Goal: Task Accomplishment & Management: Complete application form

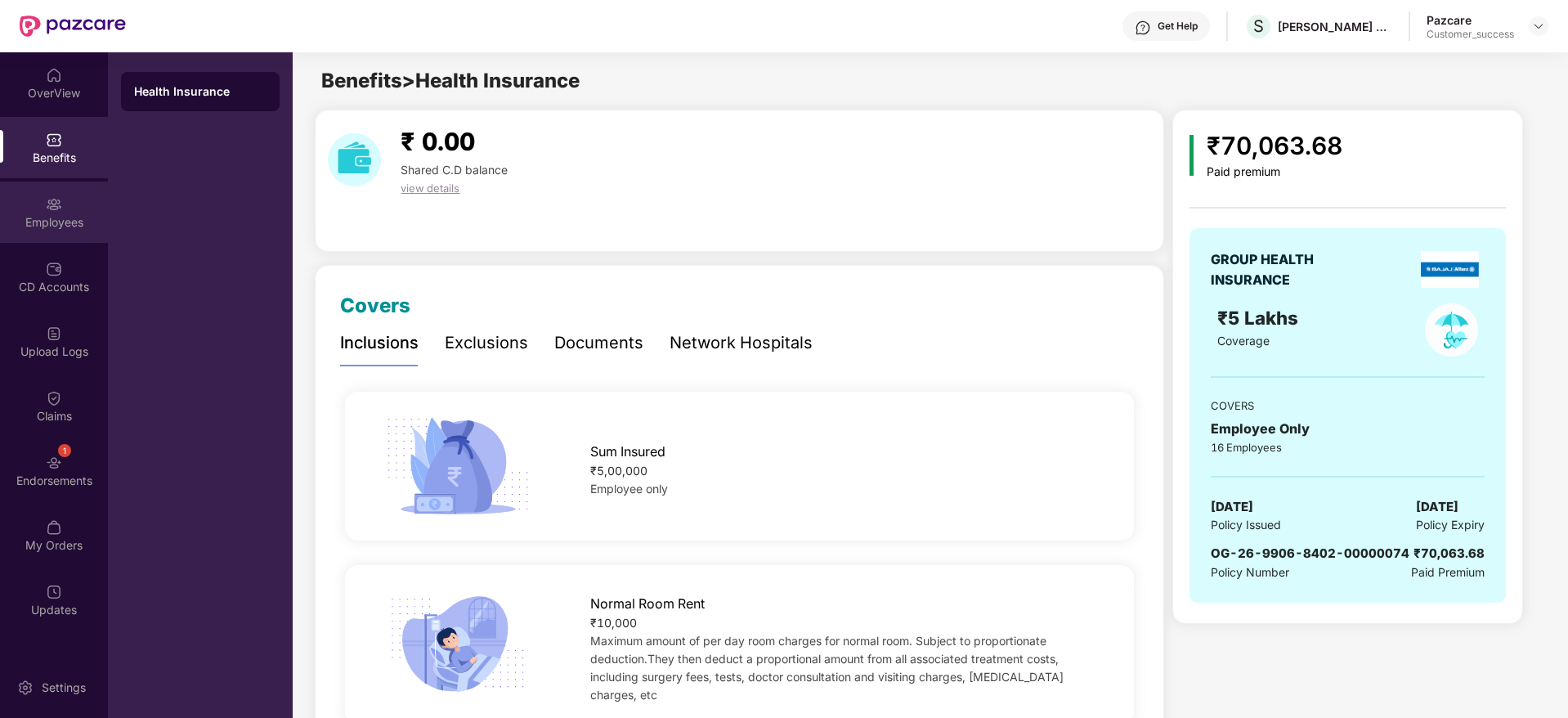
click at [76, 214] on div "Employees" at bounding box center [53, 223] width 108 height 17
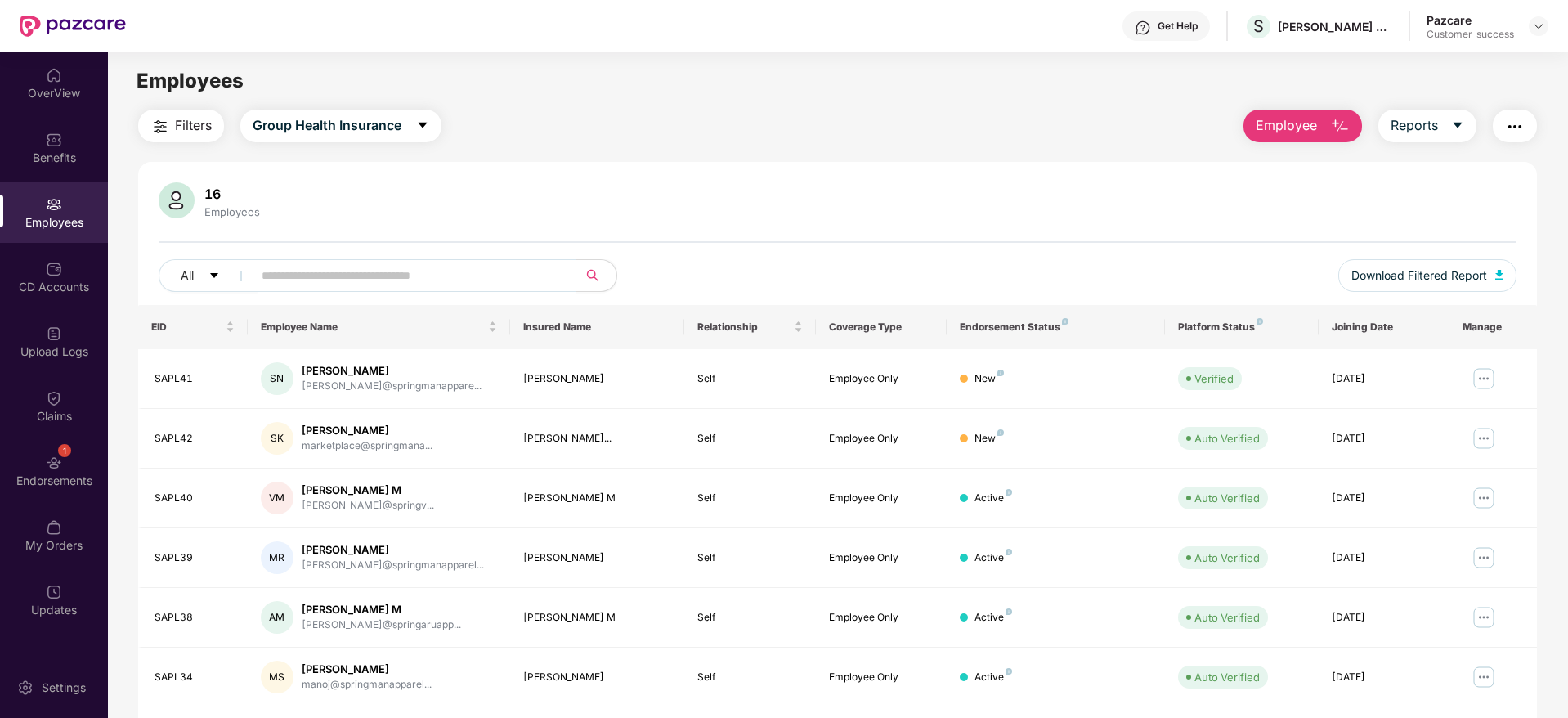
click at [1289, 131] on span "Employee" at bounding box center [1287, 125] width 62 height 21
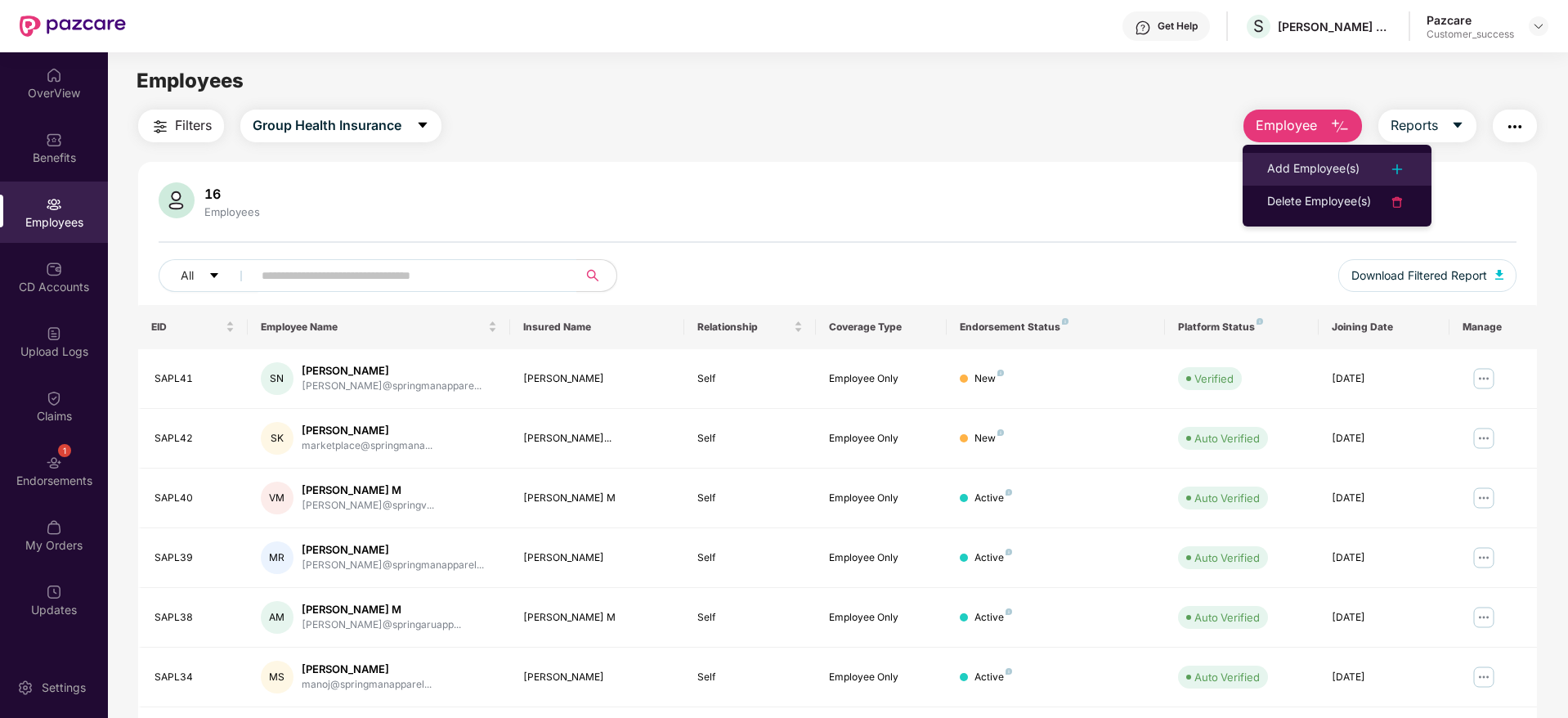
click at [1275, 154] on li "Add Employee(s)" at bounding box center [1337, 168] width 188 height 33
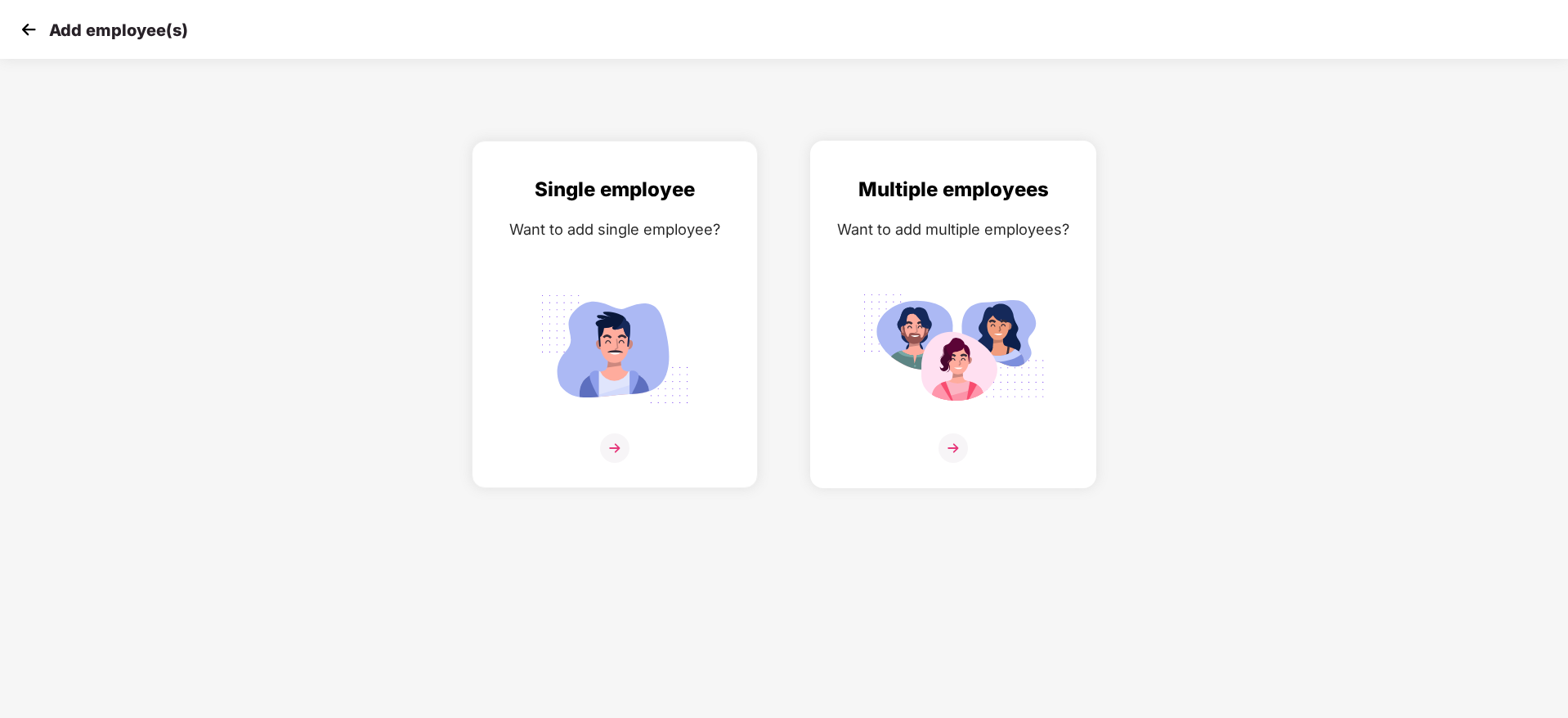
click at [946, 451] on img at bounding box center [952, 447] width 29 height 29
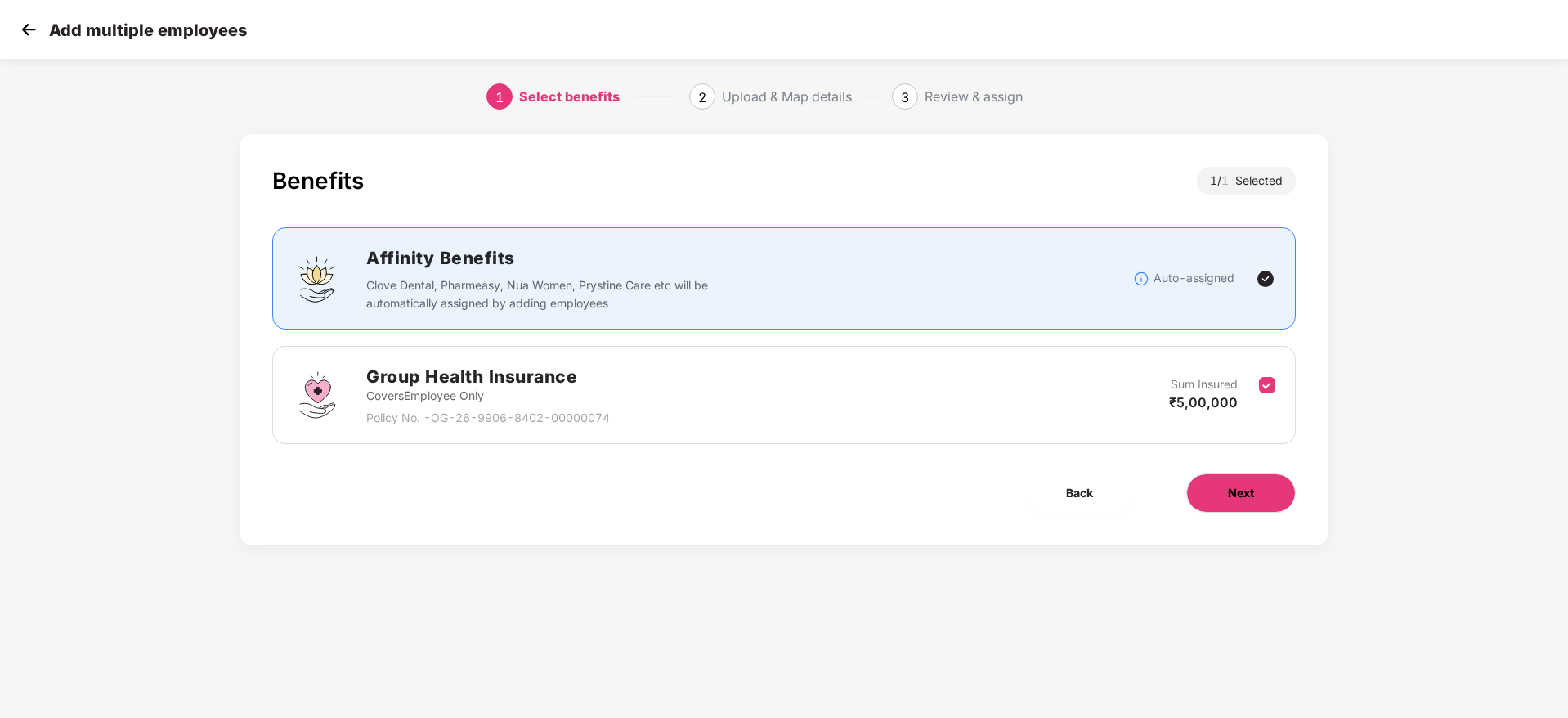
click at [1199, 509] on button "Next" at bounding box center [1240, 493] width 109 height 39
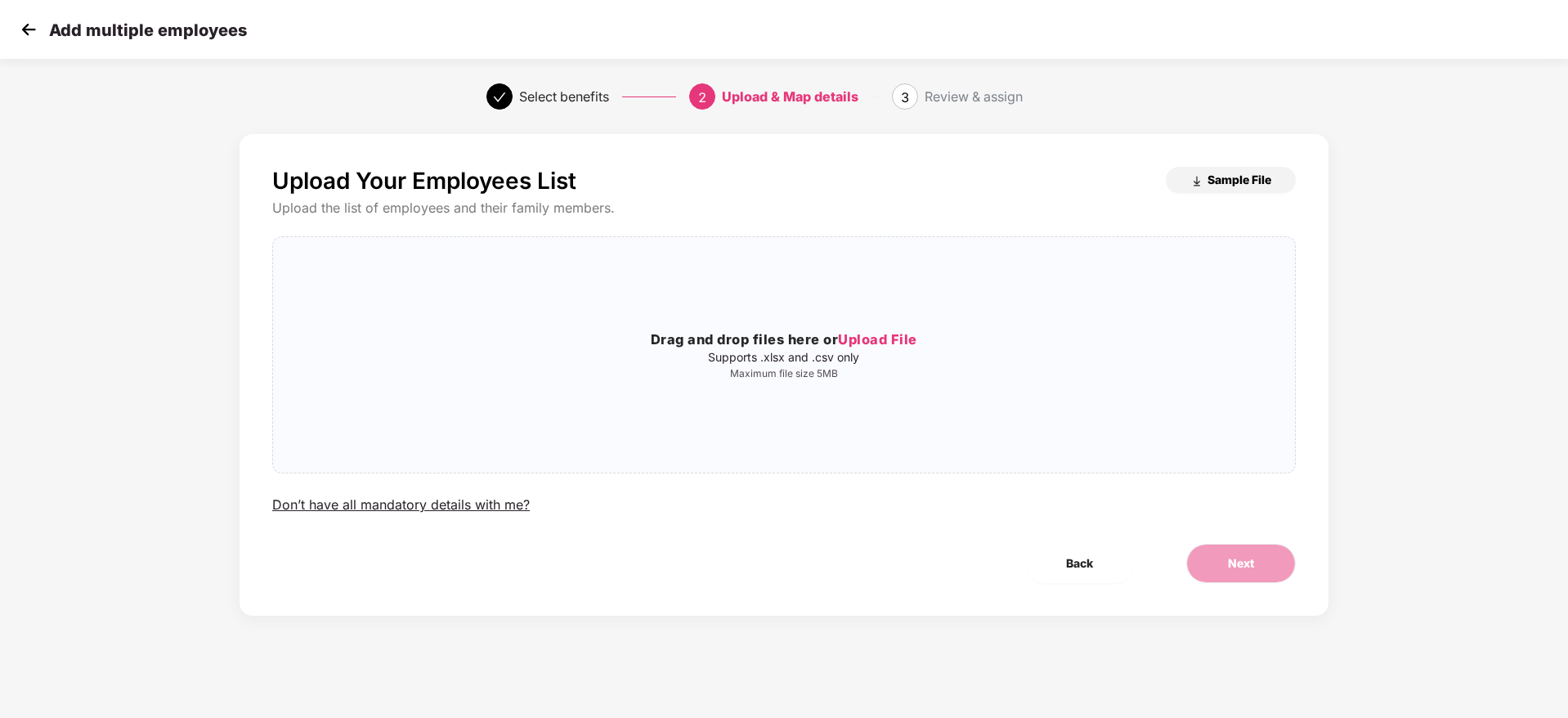
click at [1238, 167] on button "Sample File" at bounding box center [1231, 179] width 130 height 26
click at [18, 27] on img at bounding box center [28, 29] width 24 height 24
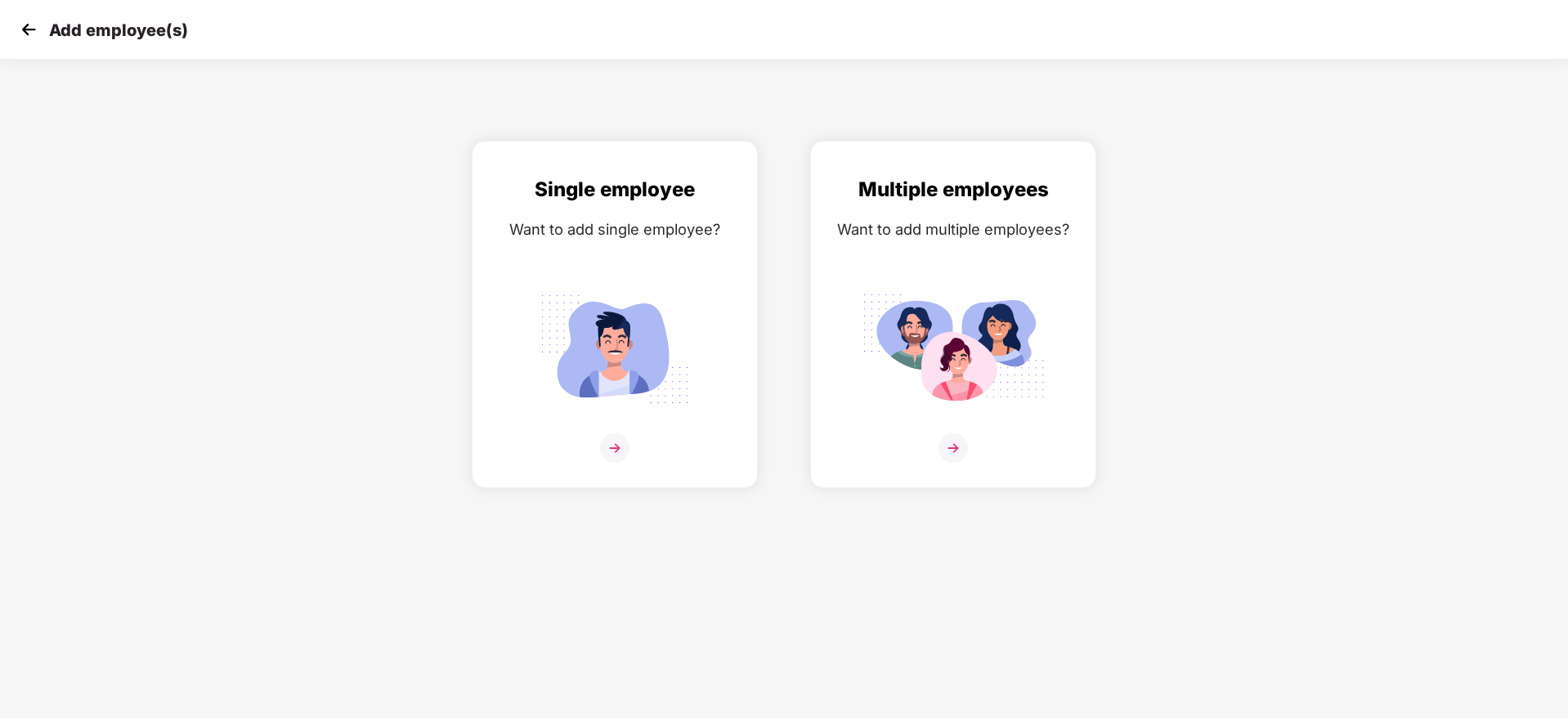
click at [18, 27] on img at bounding box center [28, 29] width 24 height 24
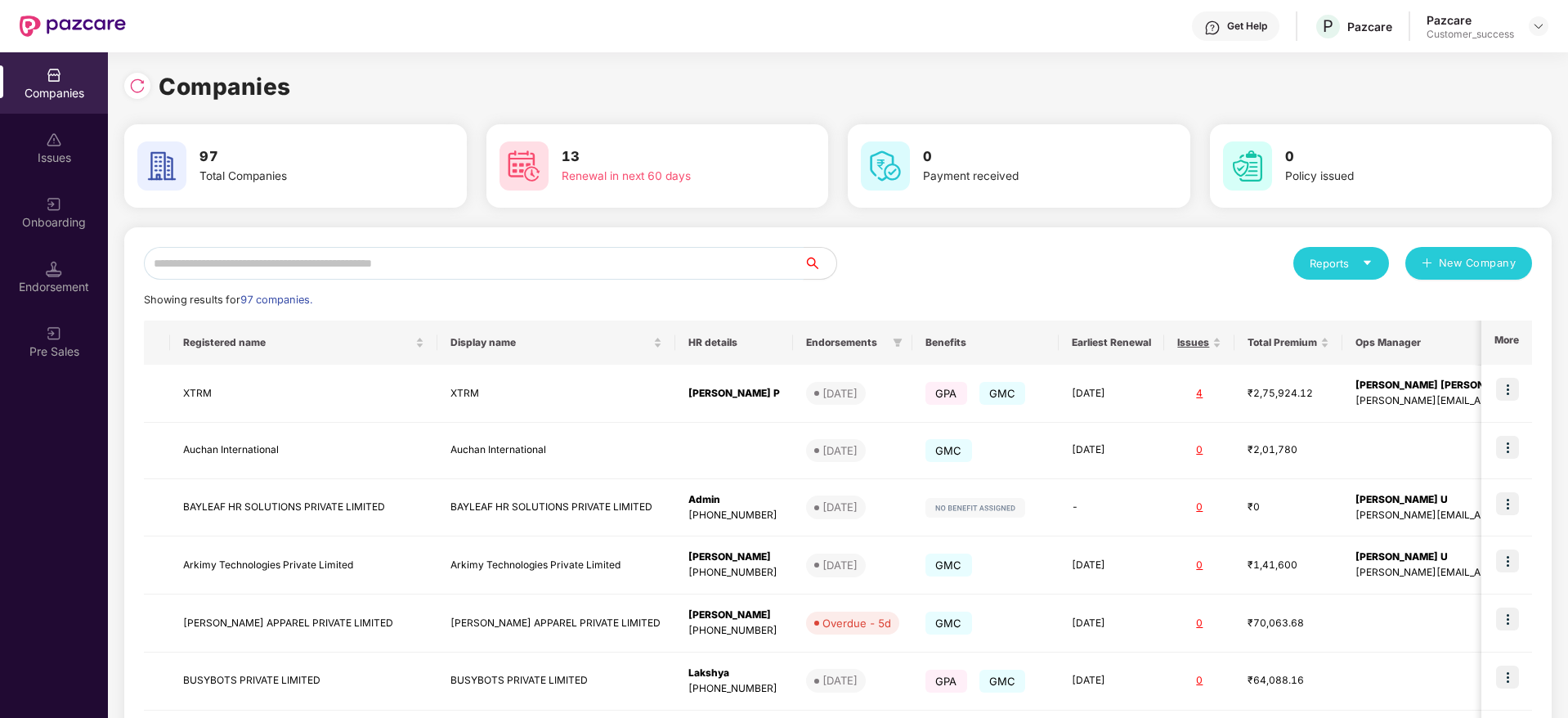
click at [229, 275] on input "text" at bounding box center [474, 263] width 660 height 33
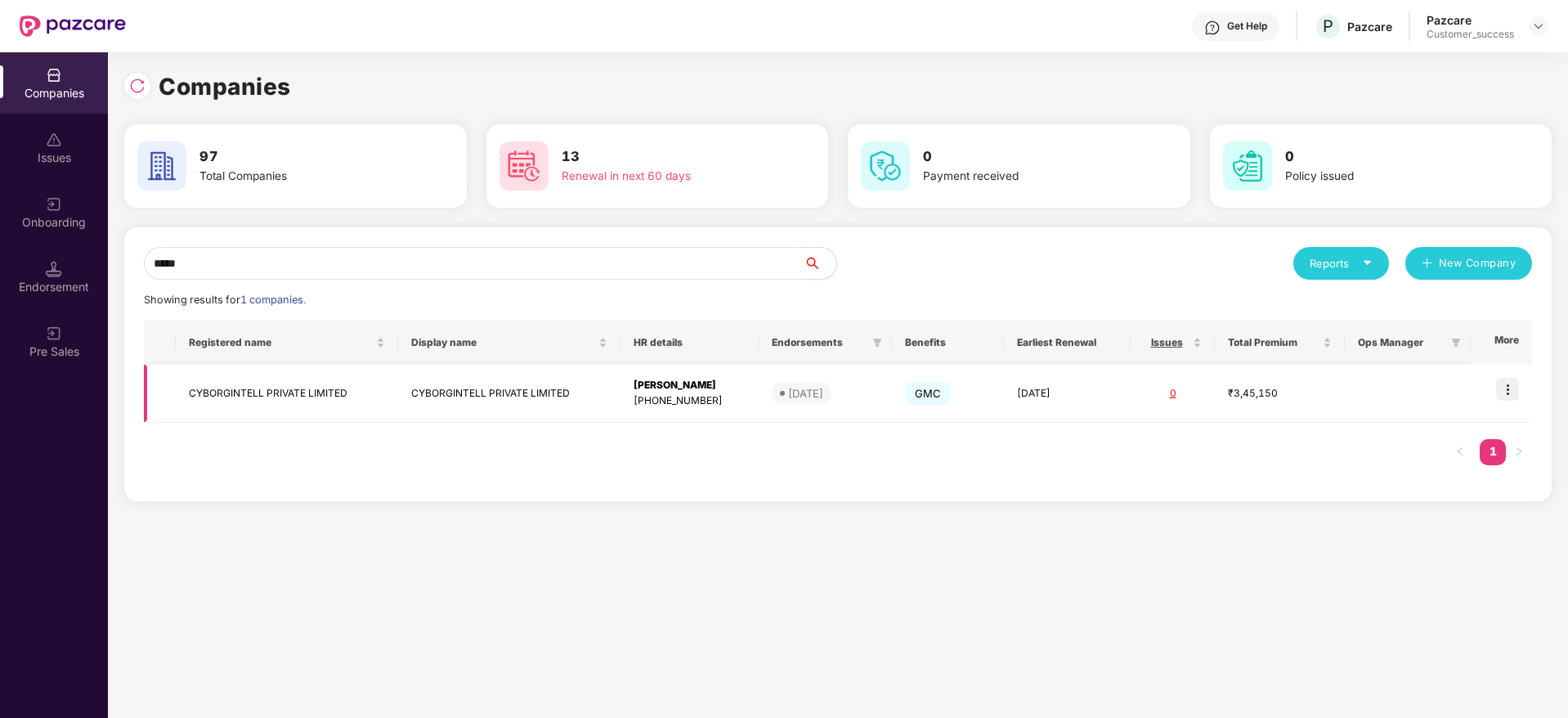
type input "*****"
click at [1512, 399] on img at bounding box center [1507, 389] width 23 height 23
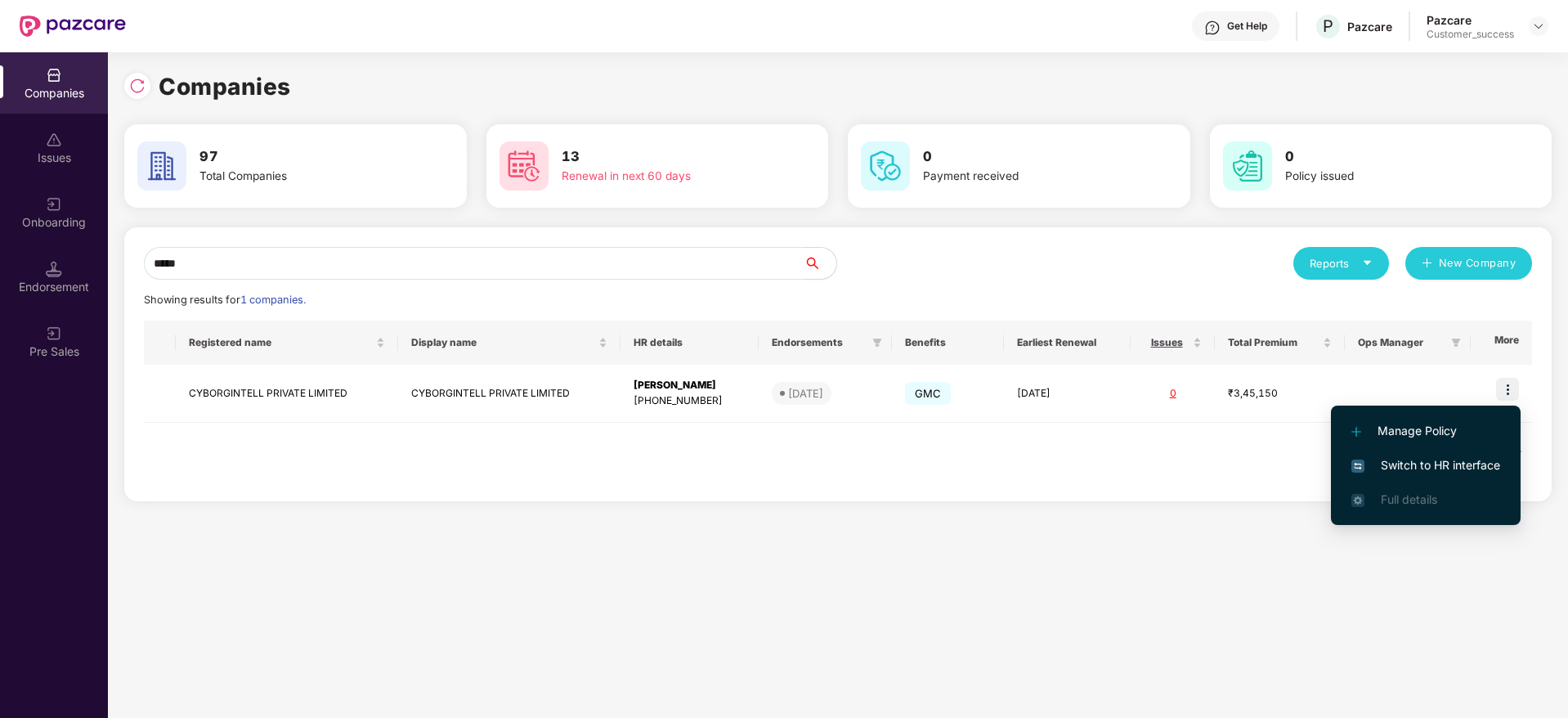
click at [1428, 469] on span "Switch to HR interface" at bounding box center [1425, 465] width 148 height 18
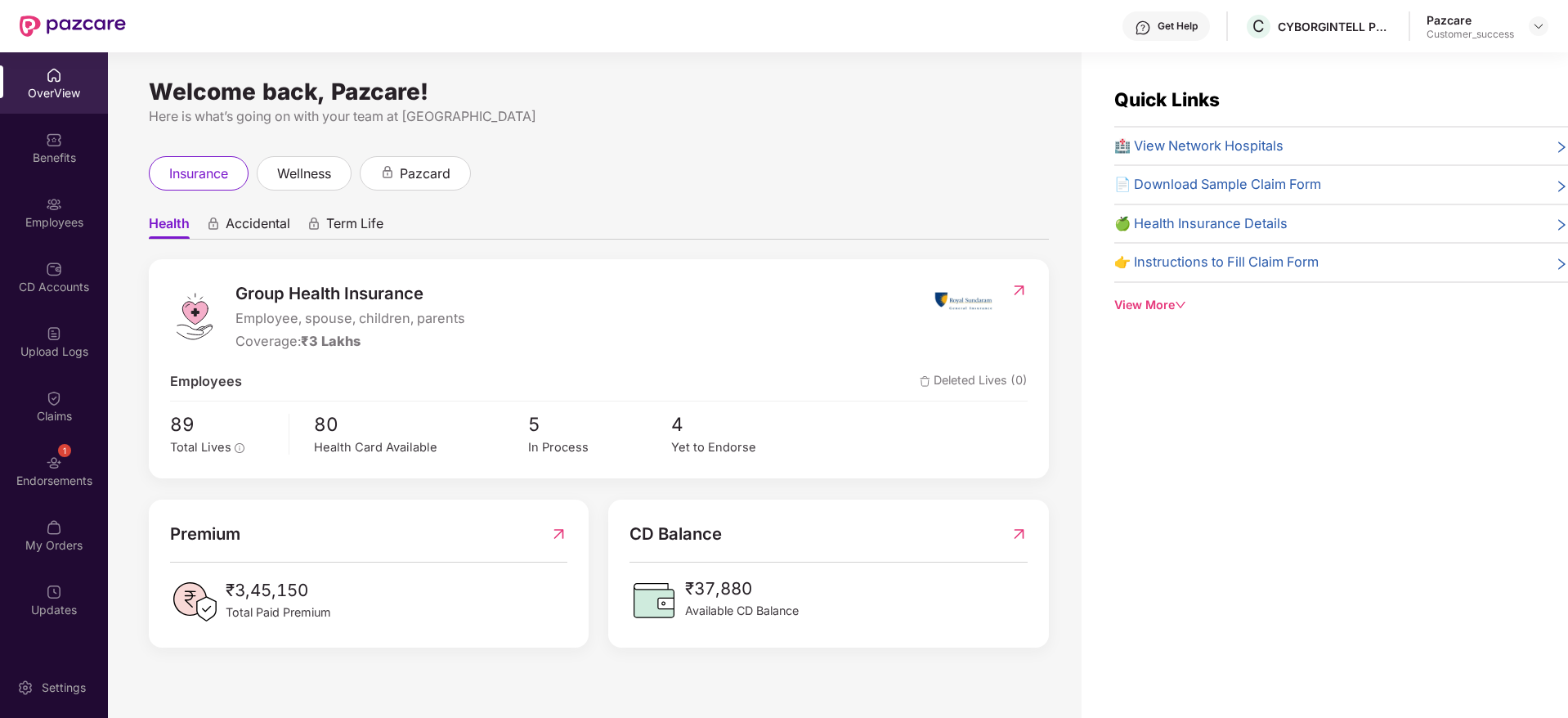
click at [44, 234] on div "Employees" at bounding box center [53, 213] width 108 height 62
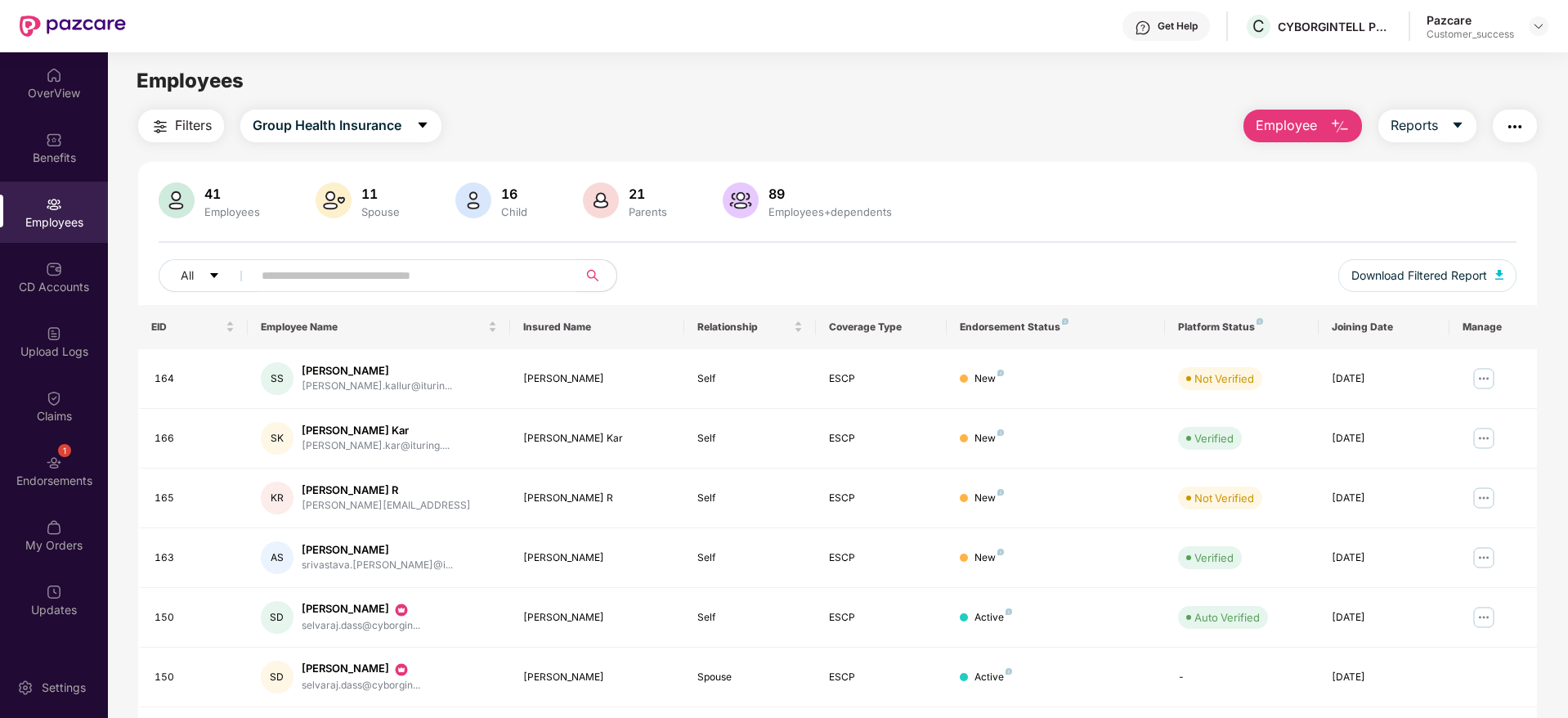
click at [1311, 125] on span "Employee" at bounding box center [1287, 125] width 62 height 21
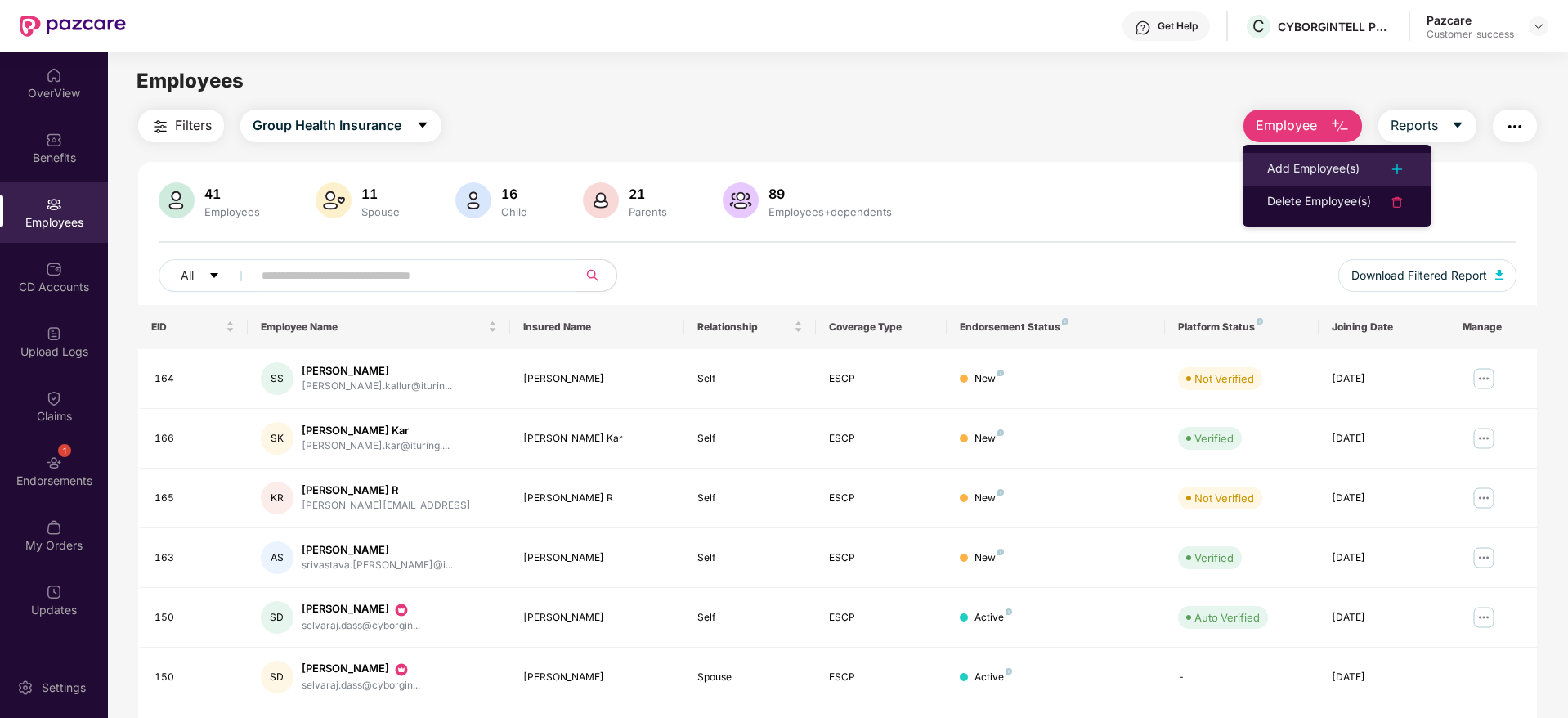
click at [1305, 163] on div "Add Employee(s)" at bounding box center [1313, 169] width 93 height 20
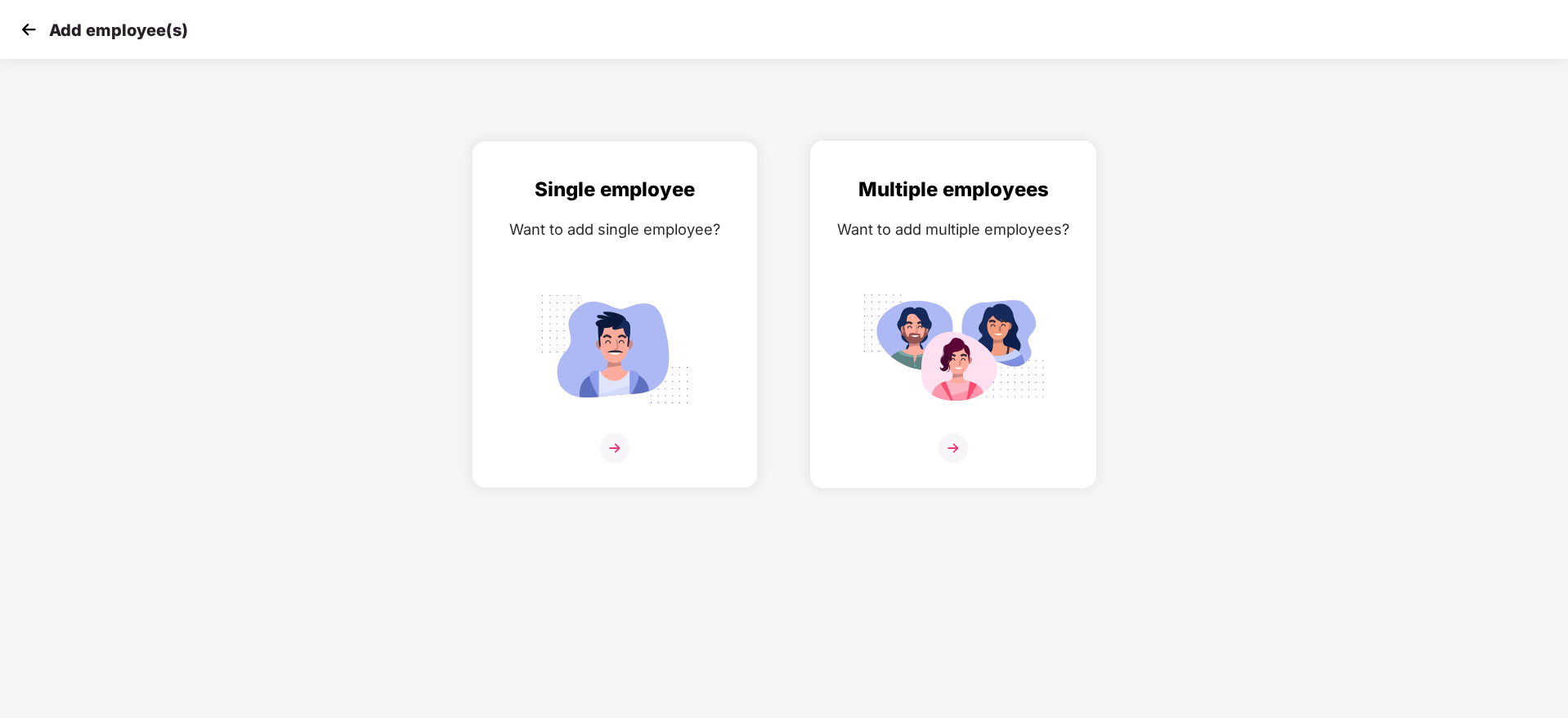
click at [954, 453] on img at bounding box center [952, 447] width 29 height 29
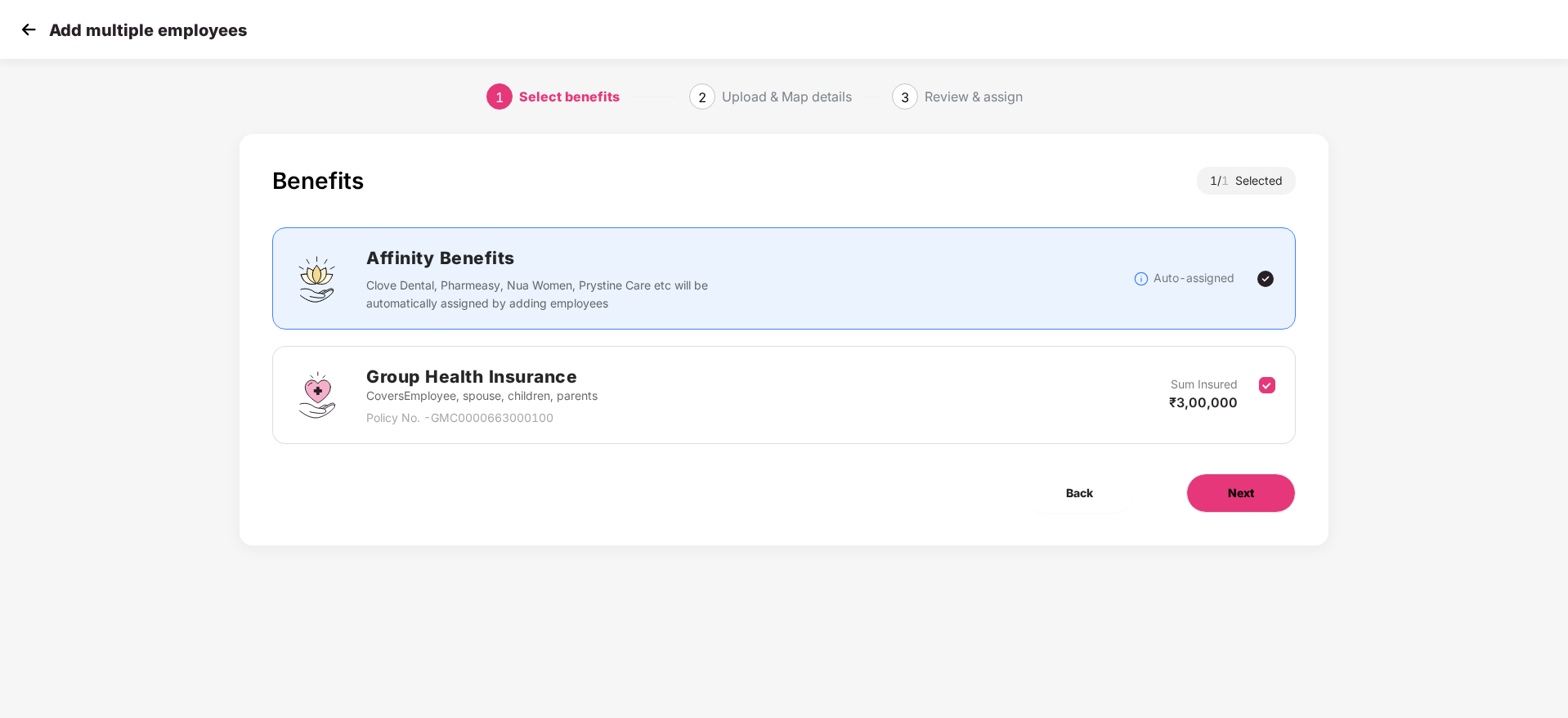
click at [1250, 485] on span "Next" at bounding box center [1240, 493] width 26 height 18
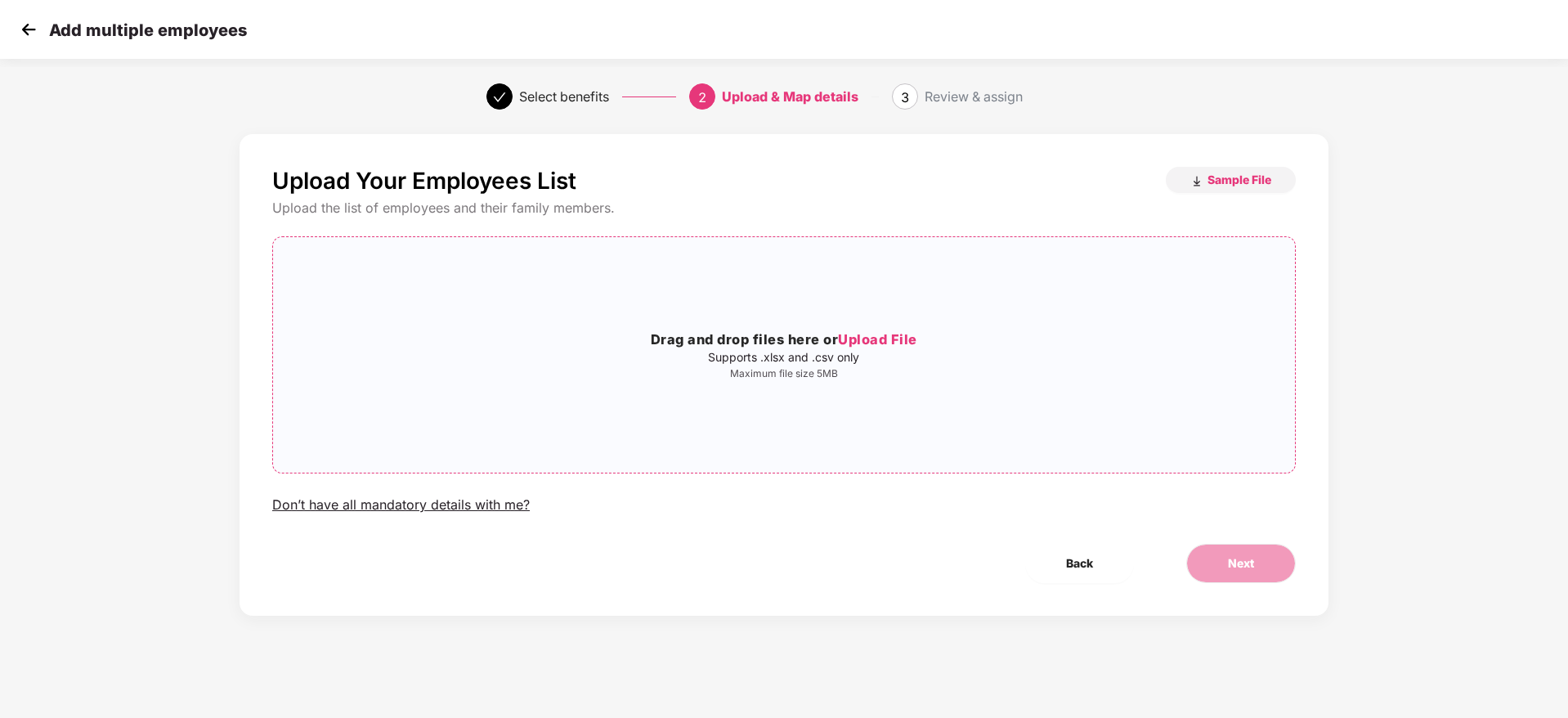
click at [902, 331] on span "Upload File" at bounding box center [877, 339] width 79 height 17
click at [1240, 568] on span "Next" at bounding box center [1240, 564] width 26 height 18
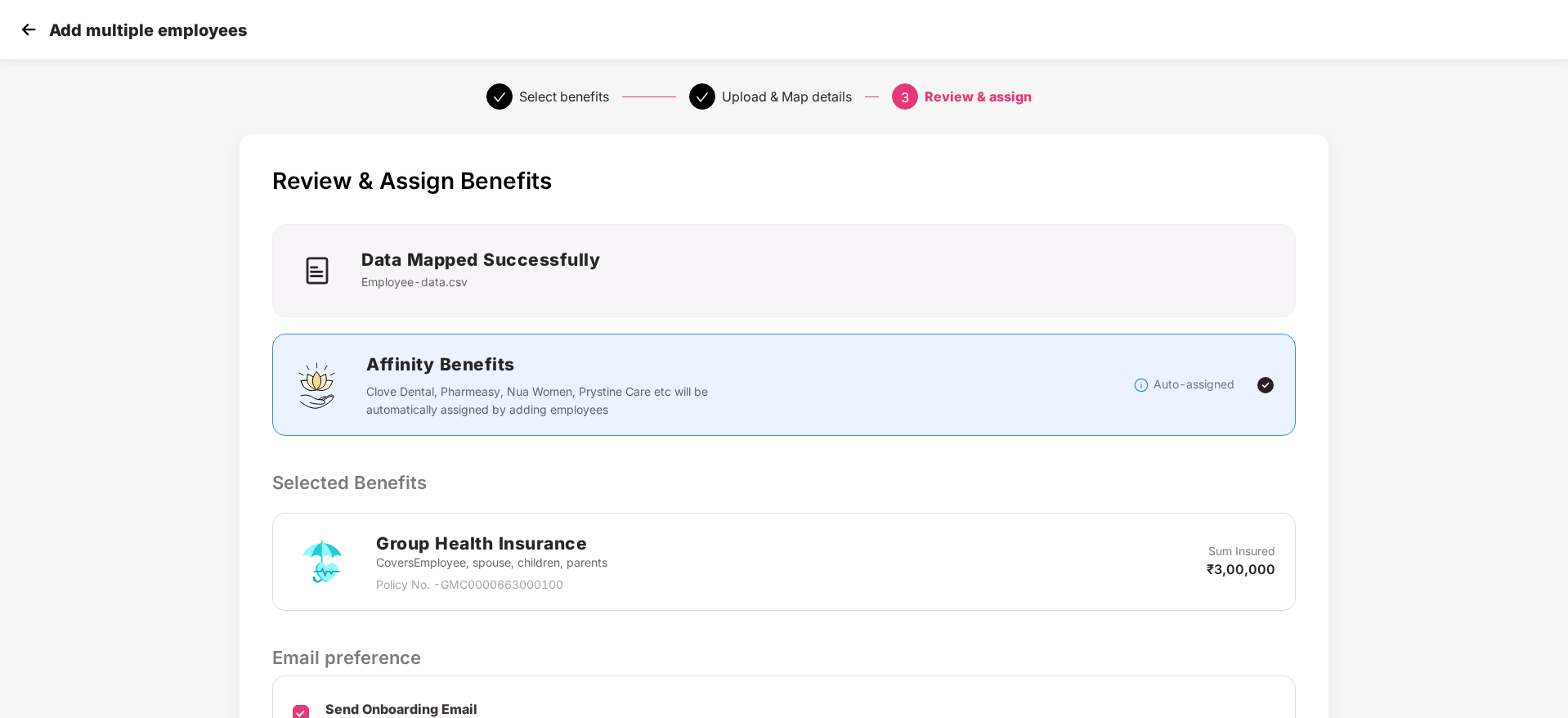
scroll to position [193, 0]
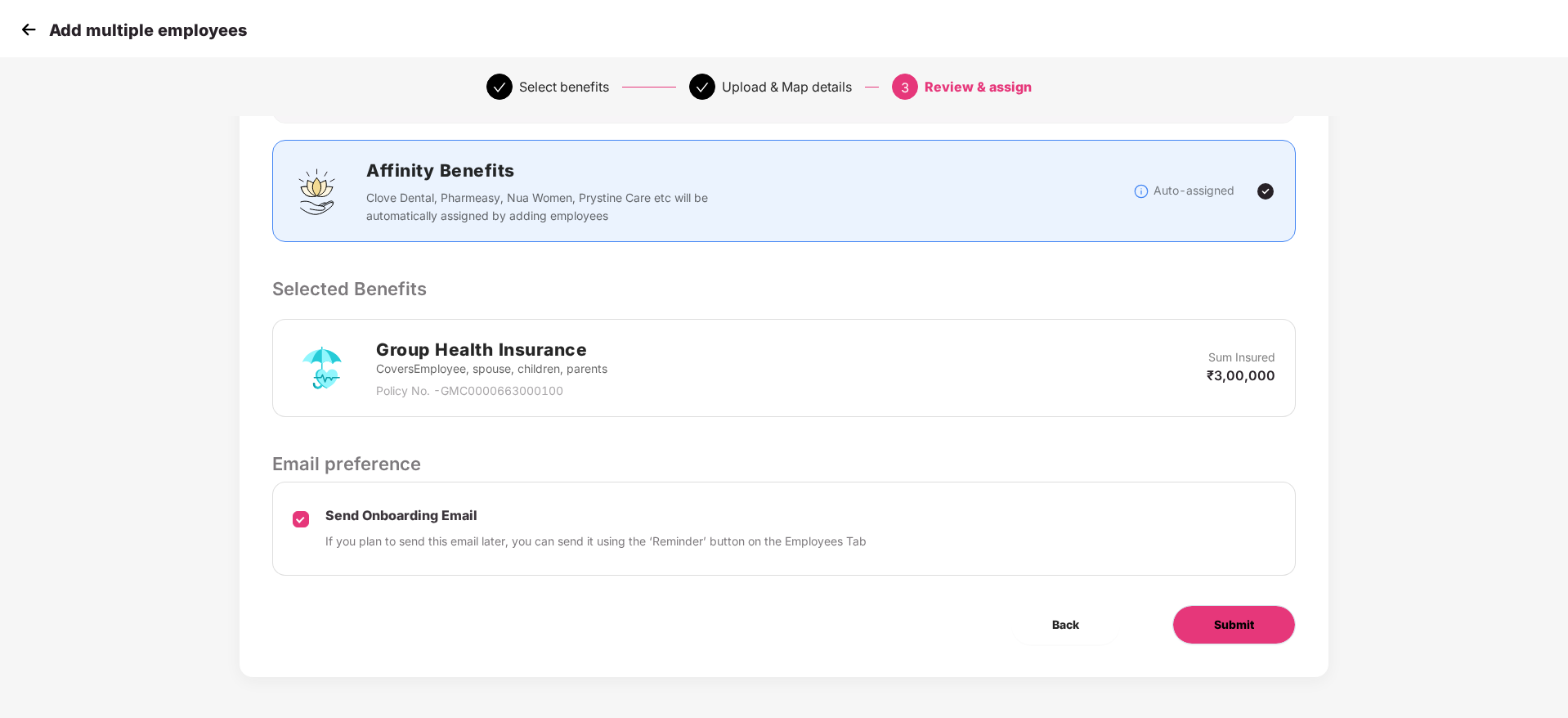
click at [1206, 628] on button "Submit" at bounding box center [1234, 624] width 123 height 39
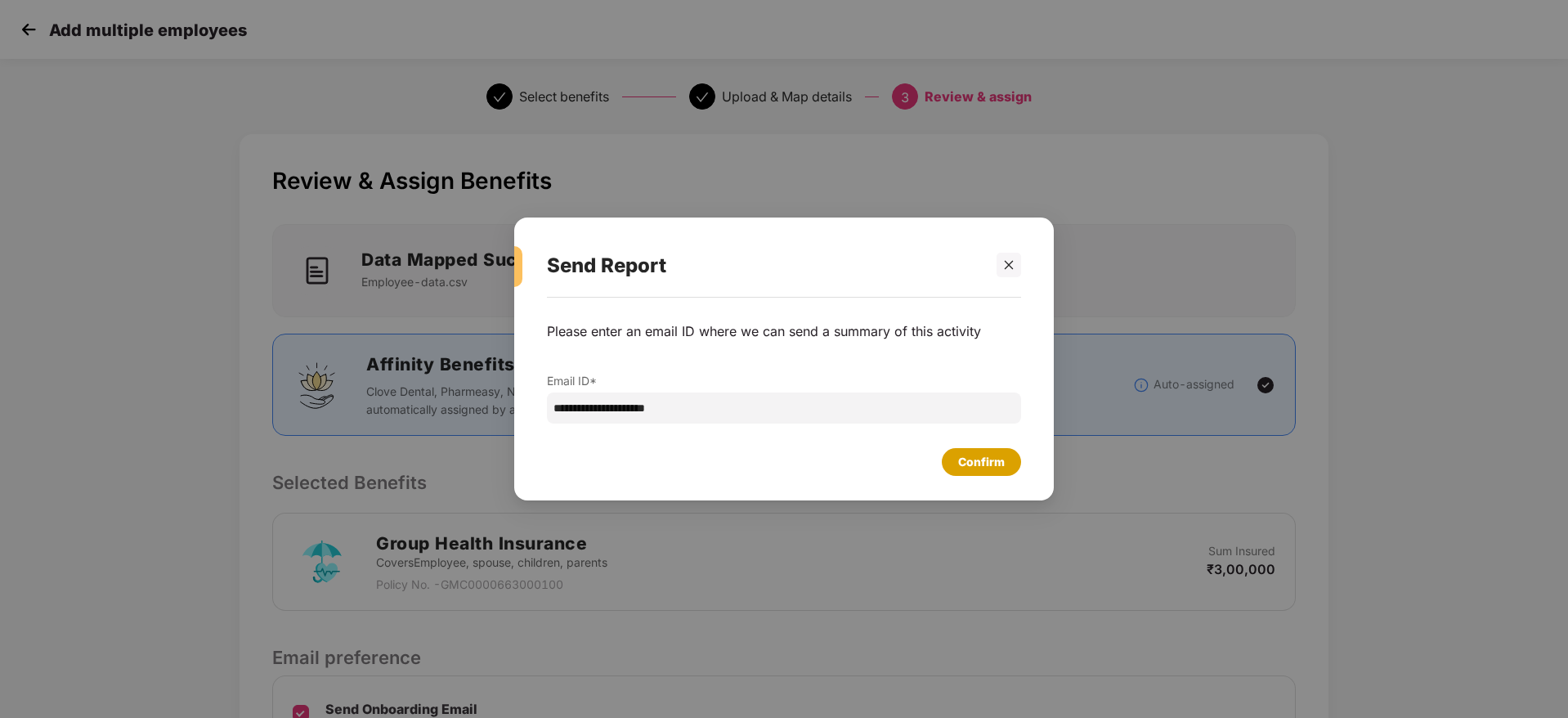
click at [1003, 472] on div "Confirm" at bounding box center [981, 461] width 79 height 28
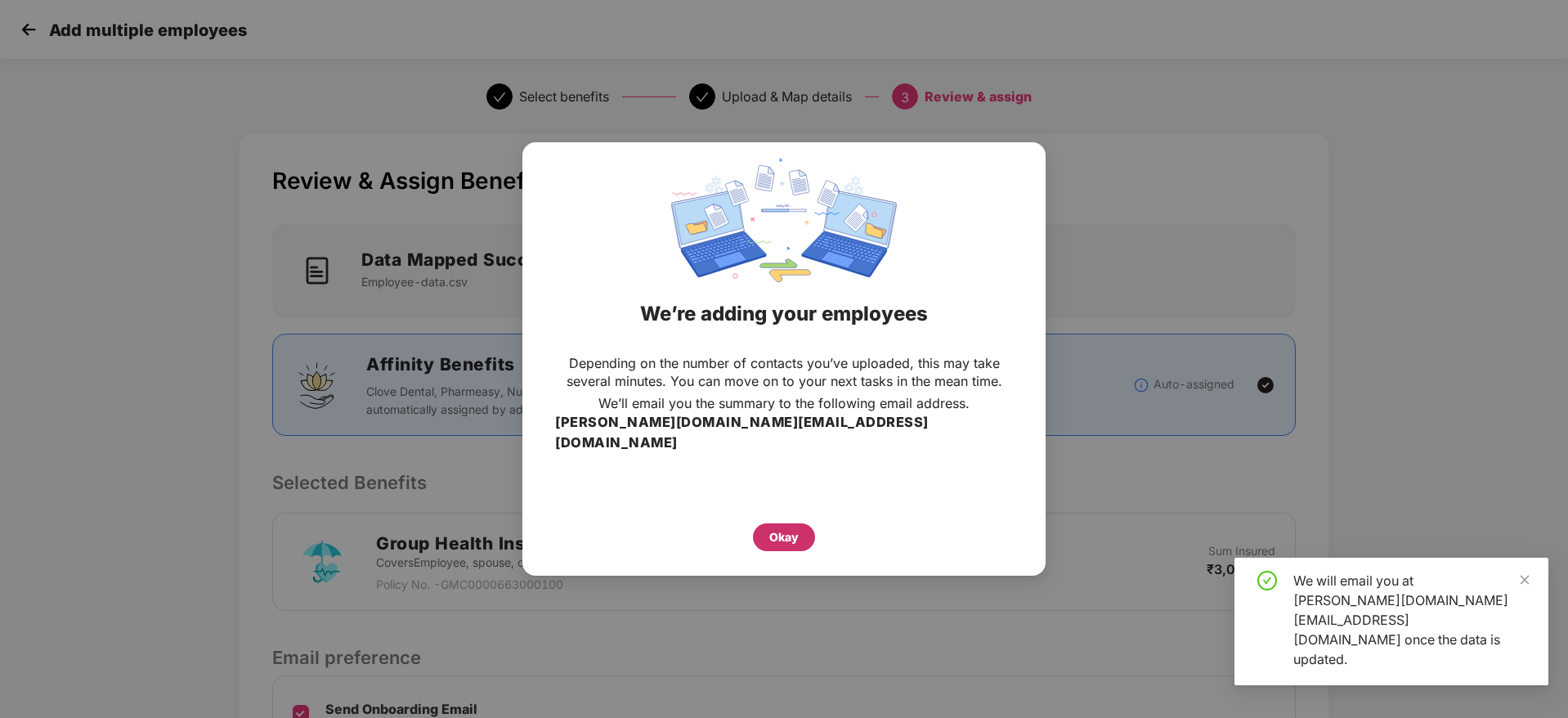
click at [777, 528] on div "Okay" at bounding box center [783, 537] width 29 height 18
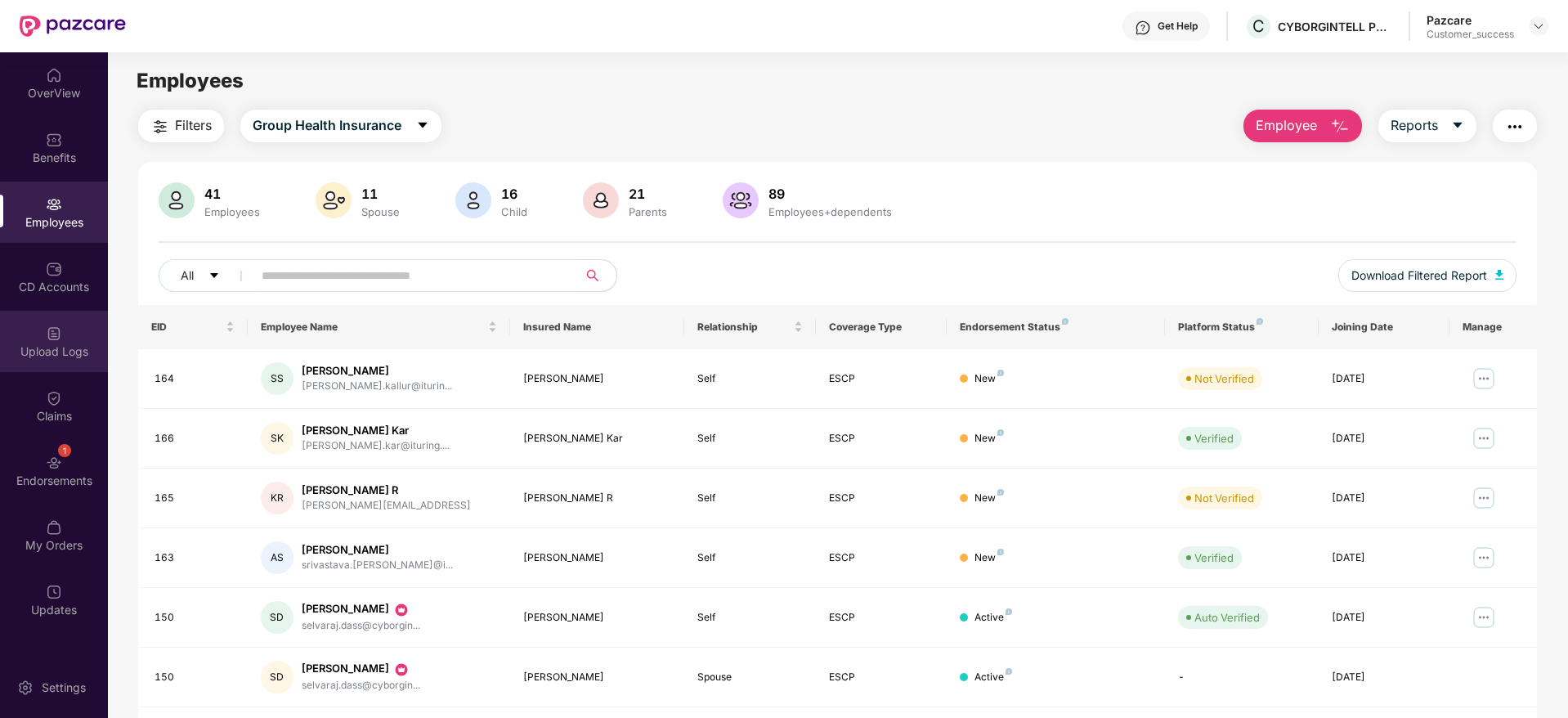
click at [49, 364] on div "Upload Logs" at bounding box center [53, 341] width 108 height 62
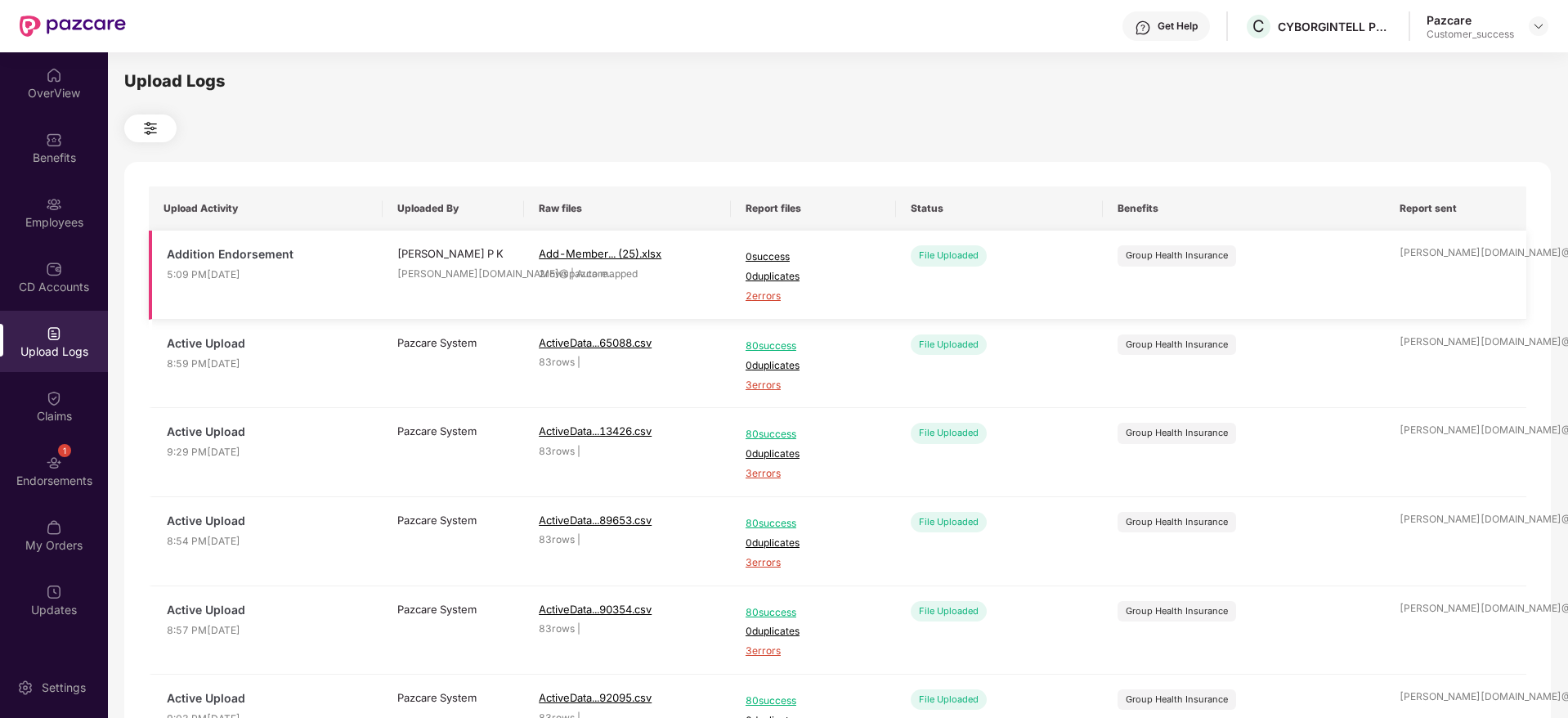
click at [776, 303] on span "2 errors" at bounding box center [813, 296] width 136 height 16
click at [777, 293] on span "2 errors" at bounding box center [813, 296] width 136 height 16
click at [66, 237] on div "Employees" at bounding box center [53, 213] width 108 height 62
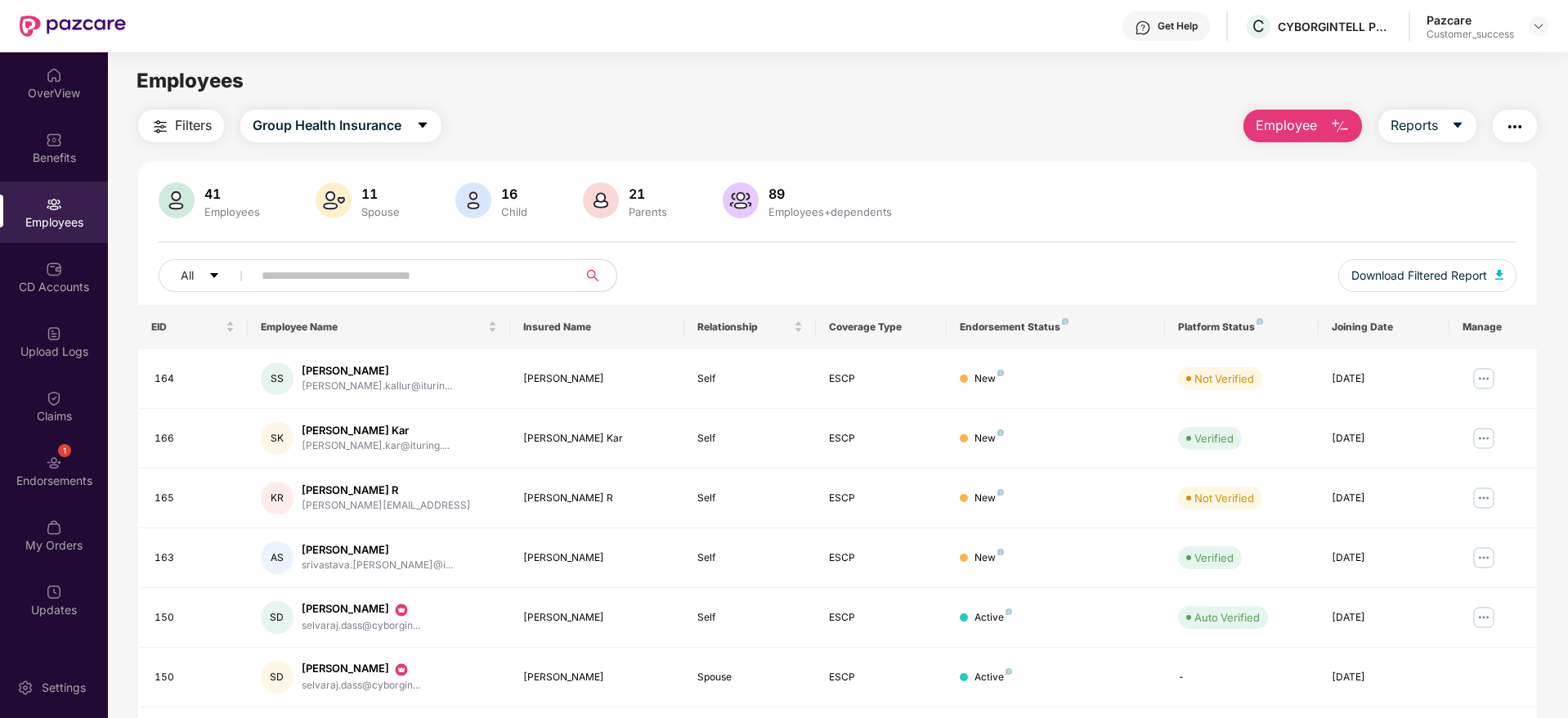
click at [1309, 126] on span "Employee" at bounding box center [1287, 125] width 62 height 21
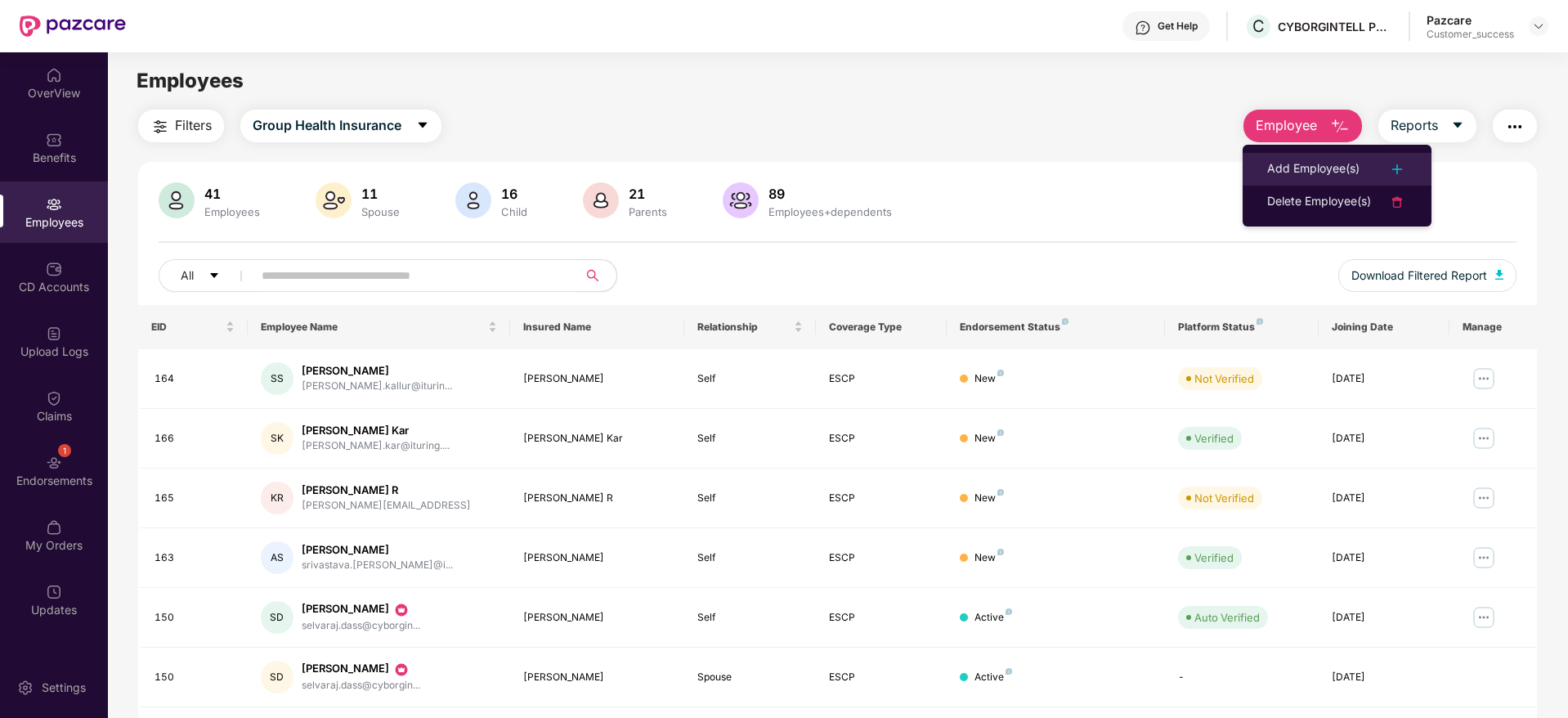
click at [1319, 159] on div "Add Employee(s)" at bounding box center [1313, 169] width 93 height 20
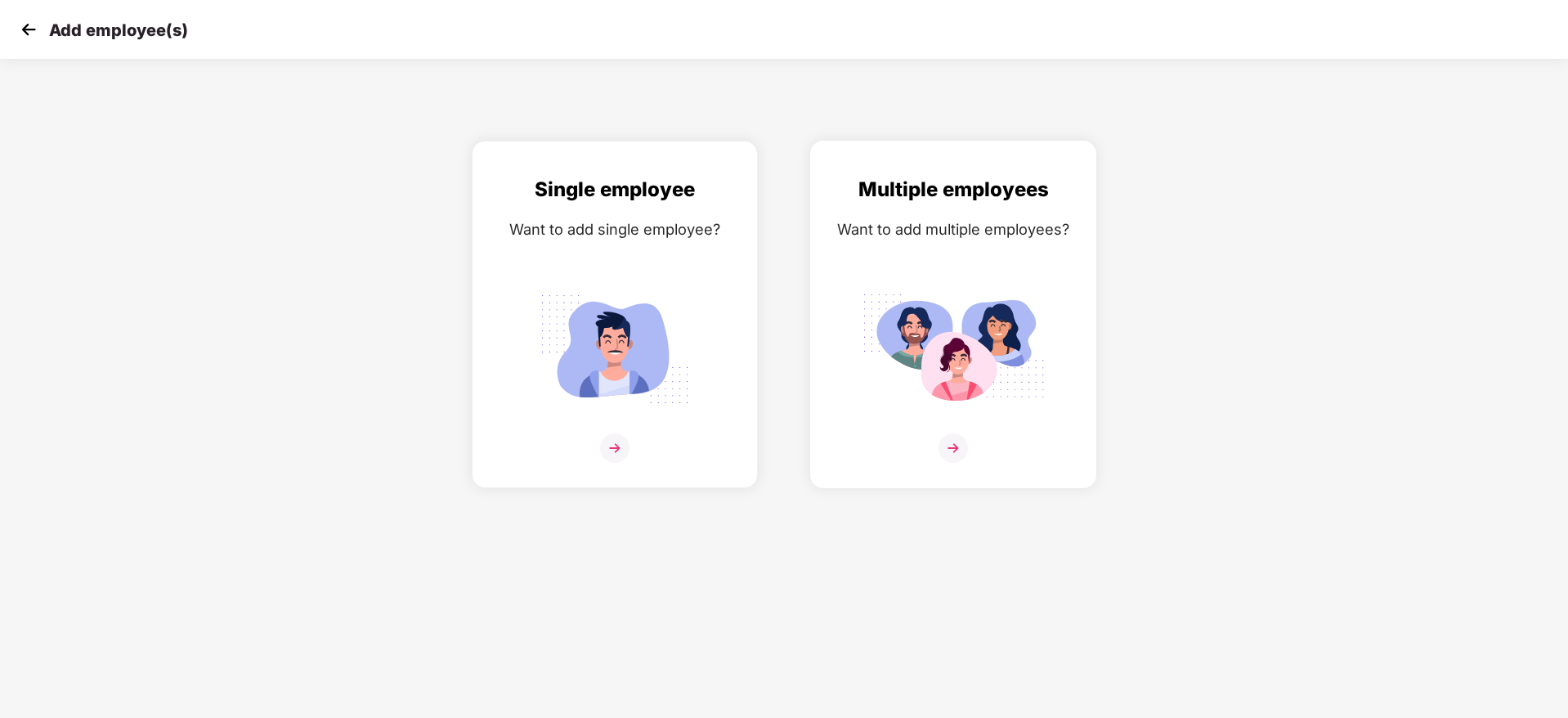
click at [953, 434] on img at bounding box center [952, 447] width 29 height 29
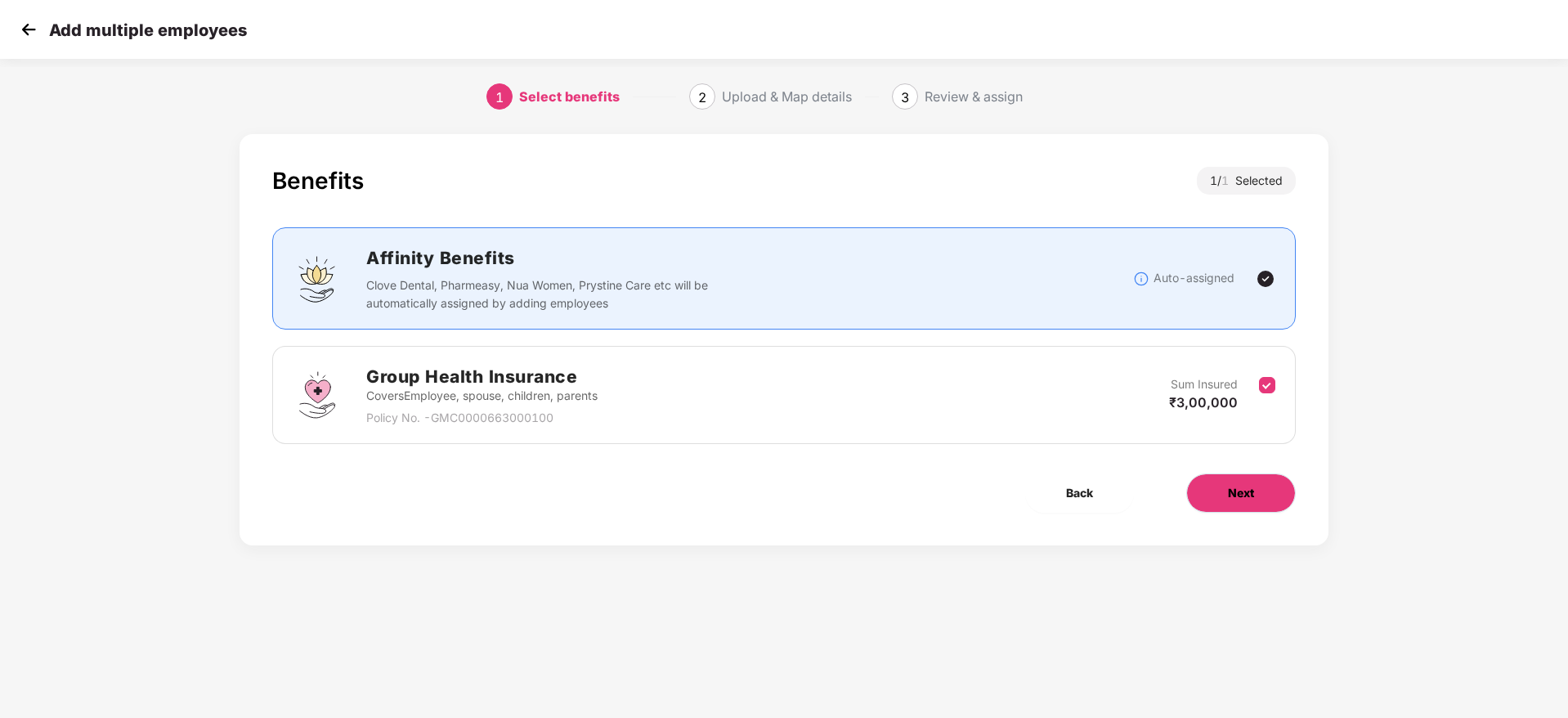
click at [1224, 491] on button "Next" at bounding box center [1240, 493] width 109 height 39
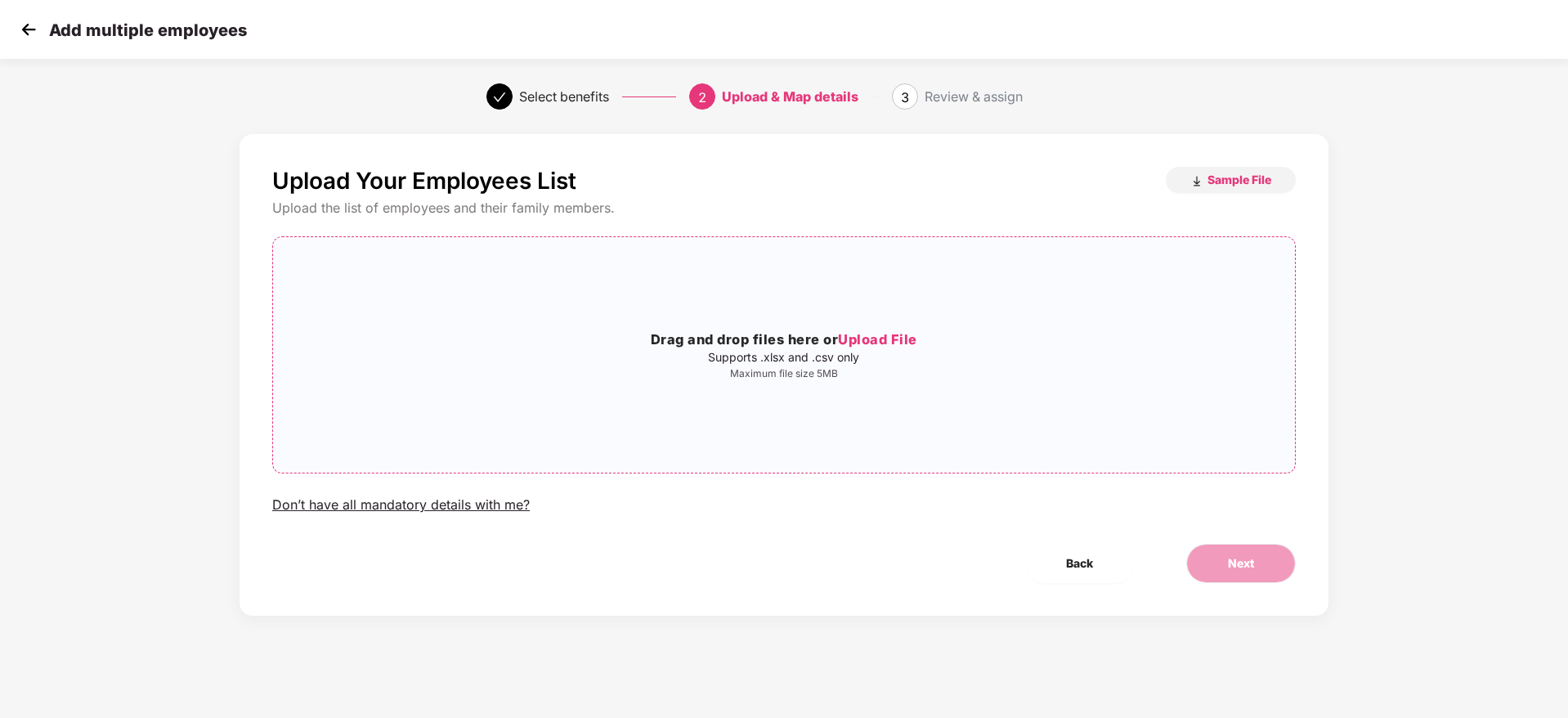
click at [867, 338] on span "Upload File" at bounding box center [877, 339] width 79 height 17
click at [1225, 568] on button "Next" at bounding box center [1240, 563] width 109 height 39
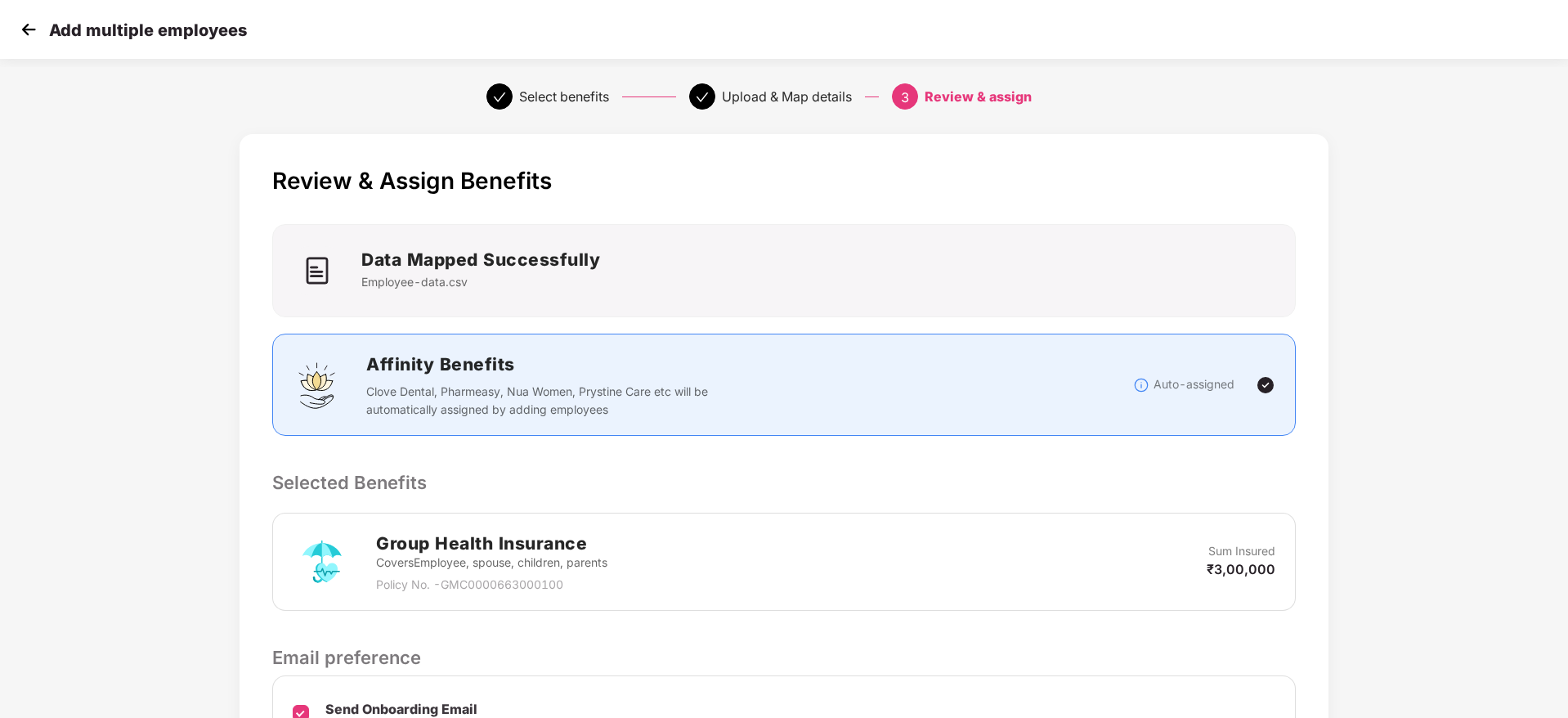
scroll to position [193, 0]
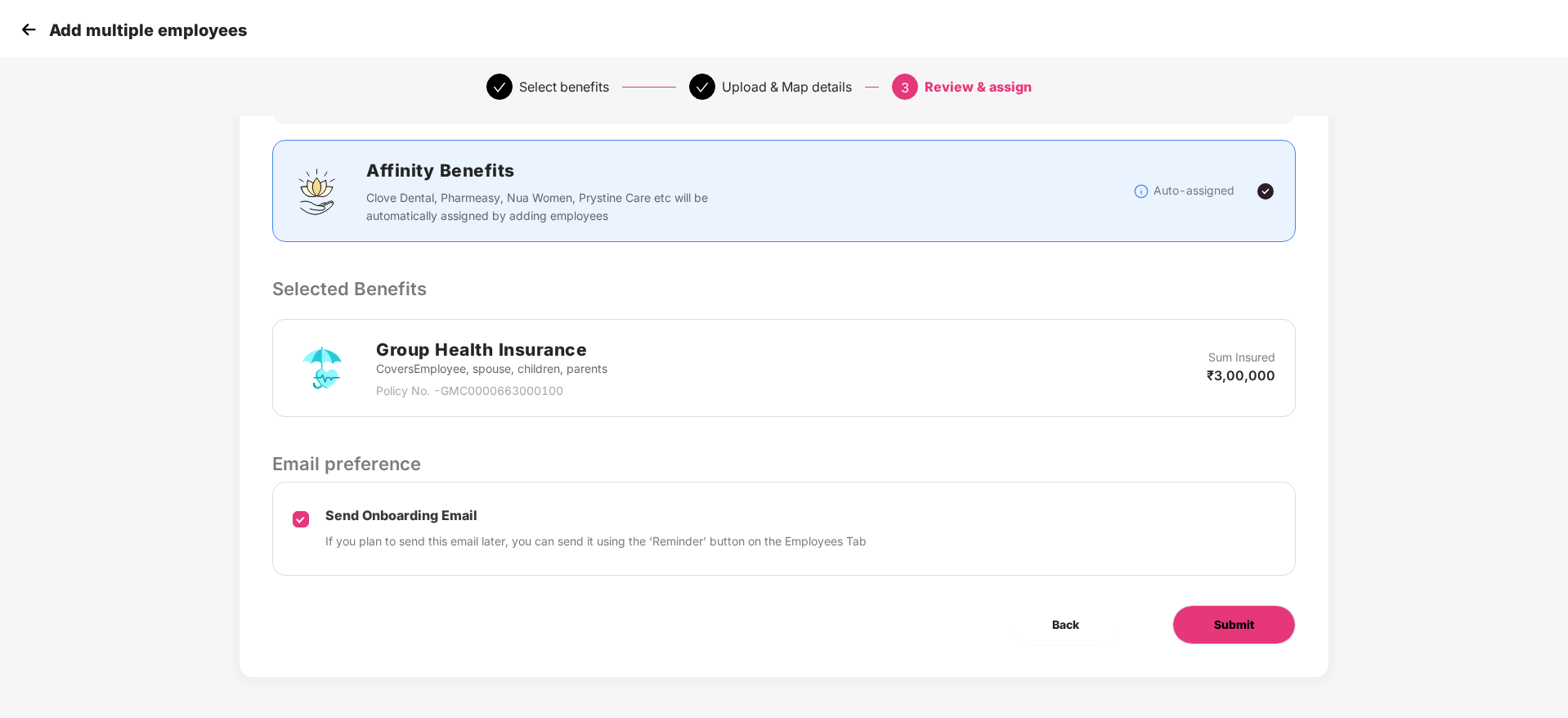
click at [1249, 627] on span "Submit" at bounding box center [1234, 625] width 40 height 18
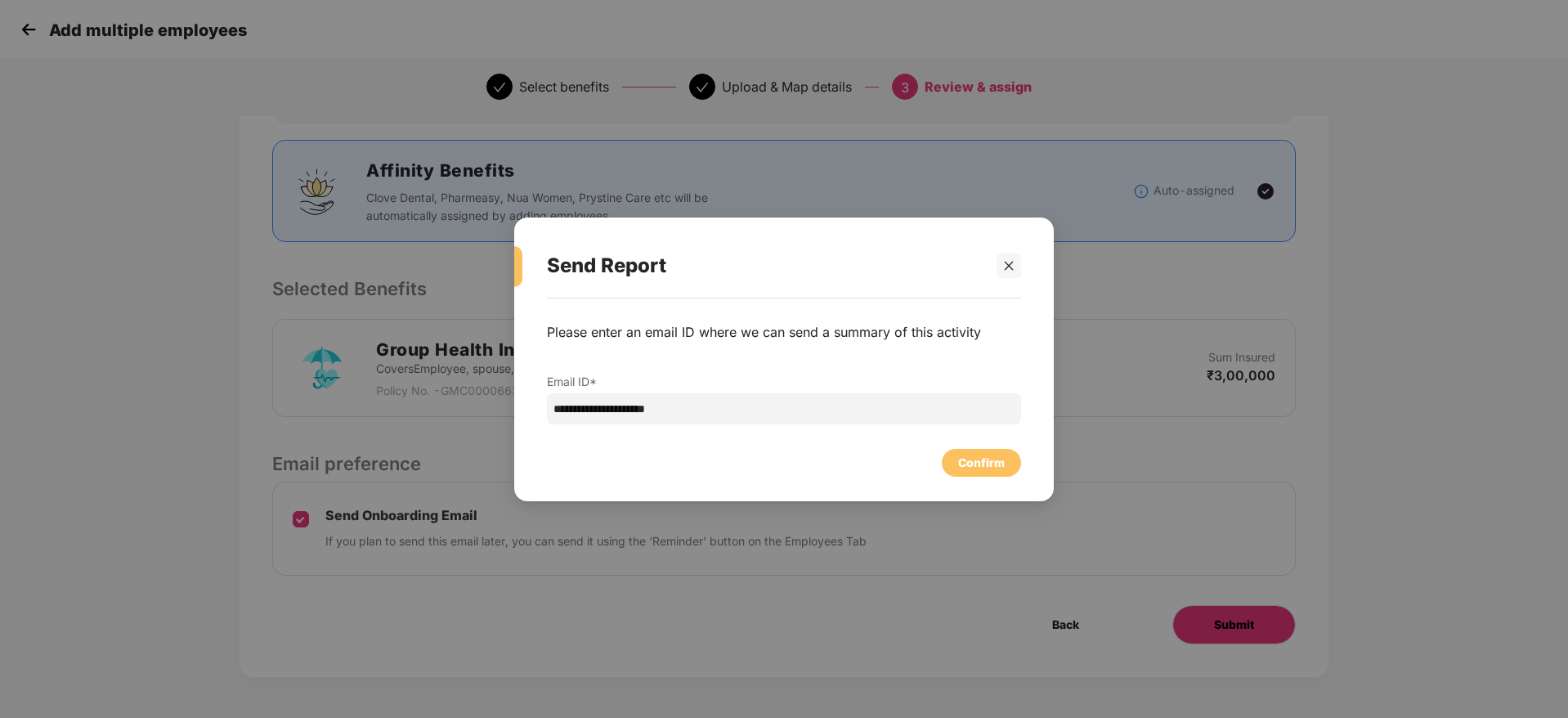
scroll to position [0, 0]
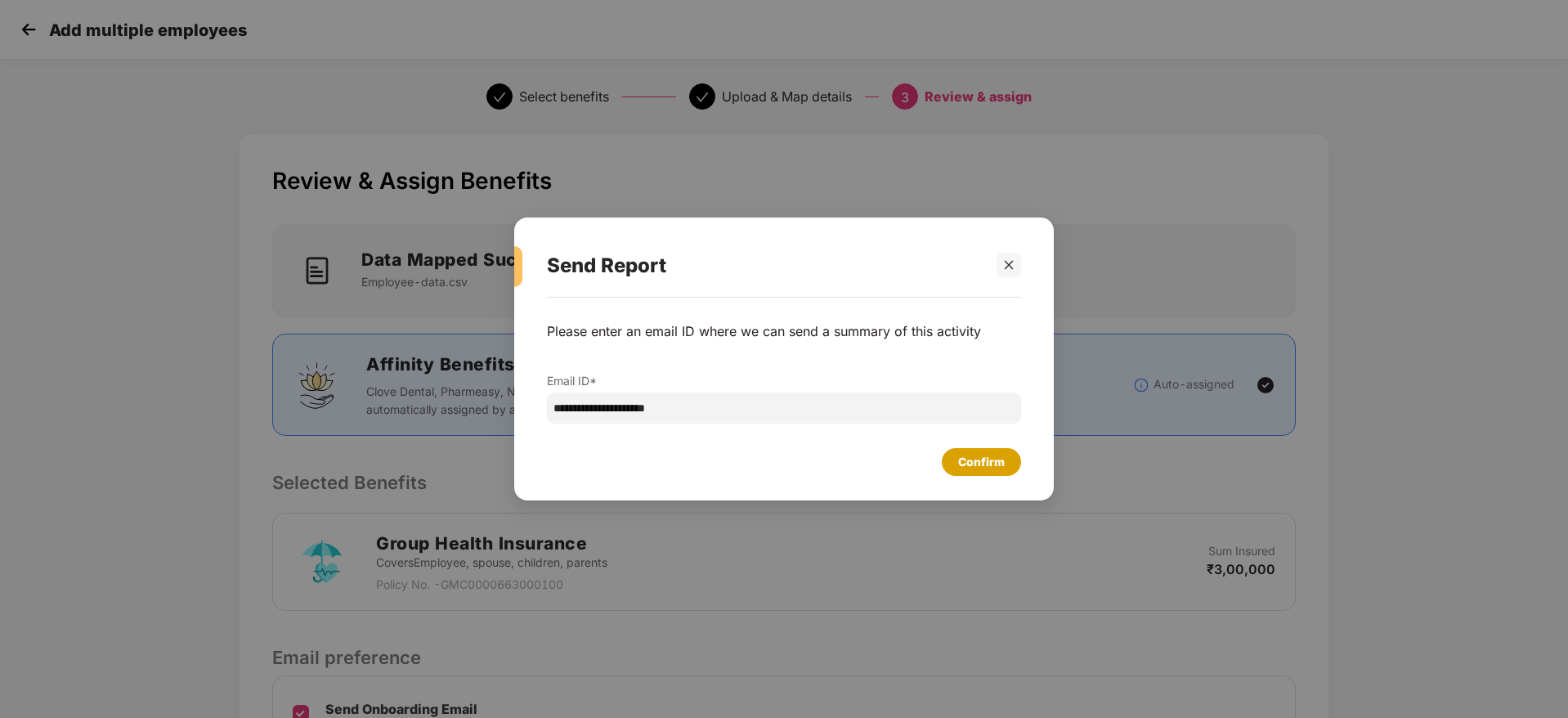
click at [967, 474] on div "Confirm" at bounding box center [981, 461] width 79 height 28
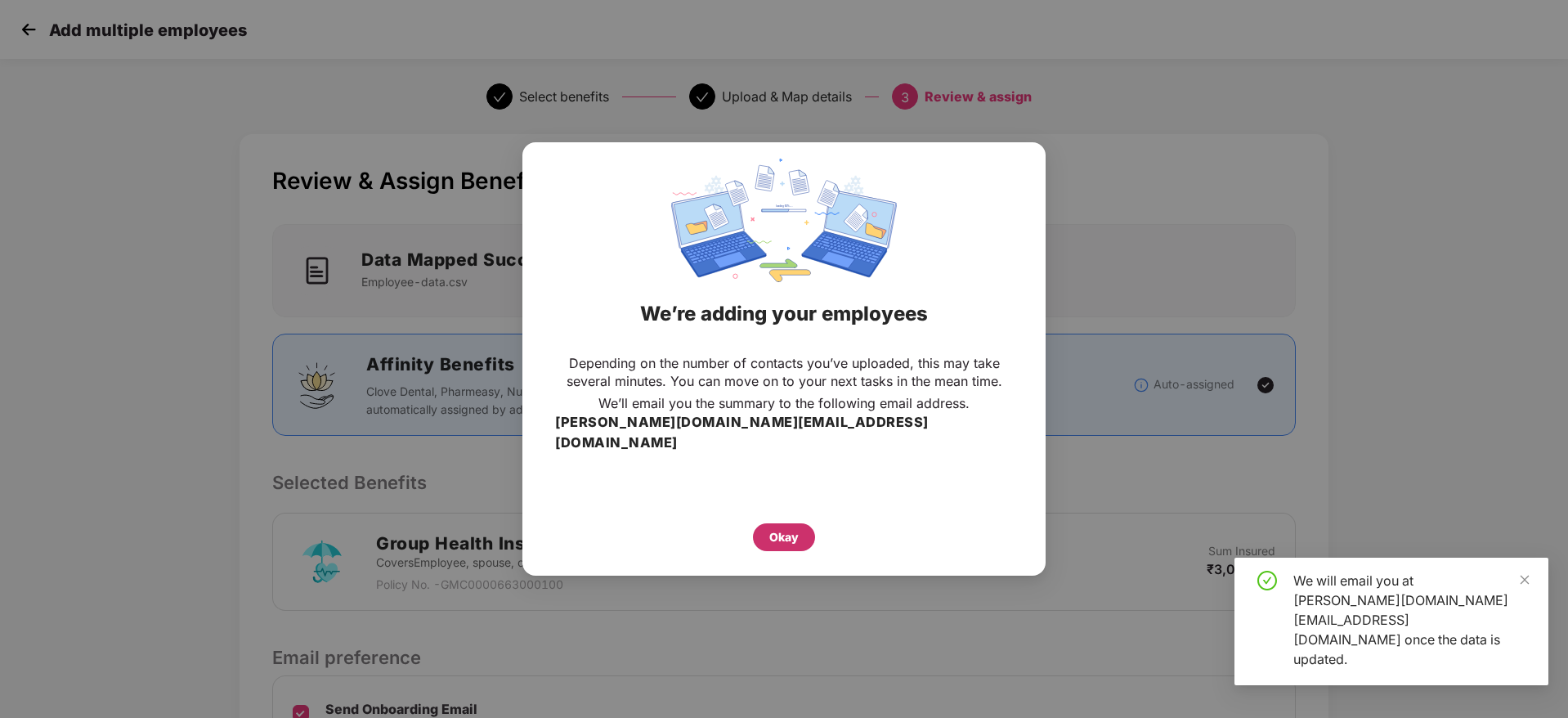
click at [787, 528] on div "Okay" at bounding box center [783, 537] width 29 height 18
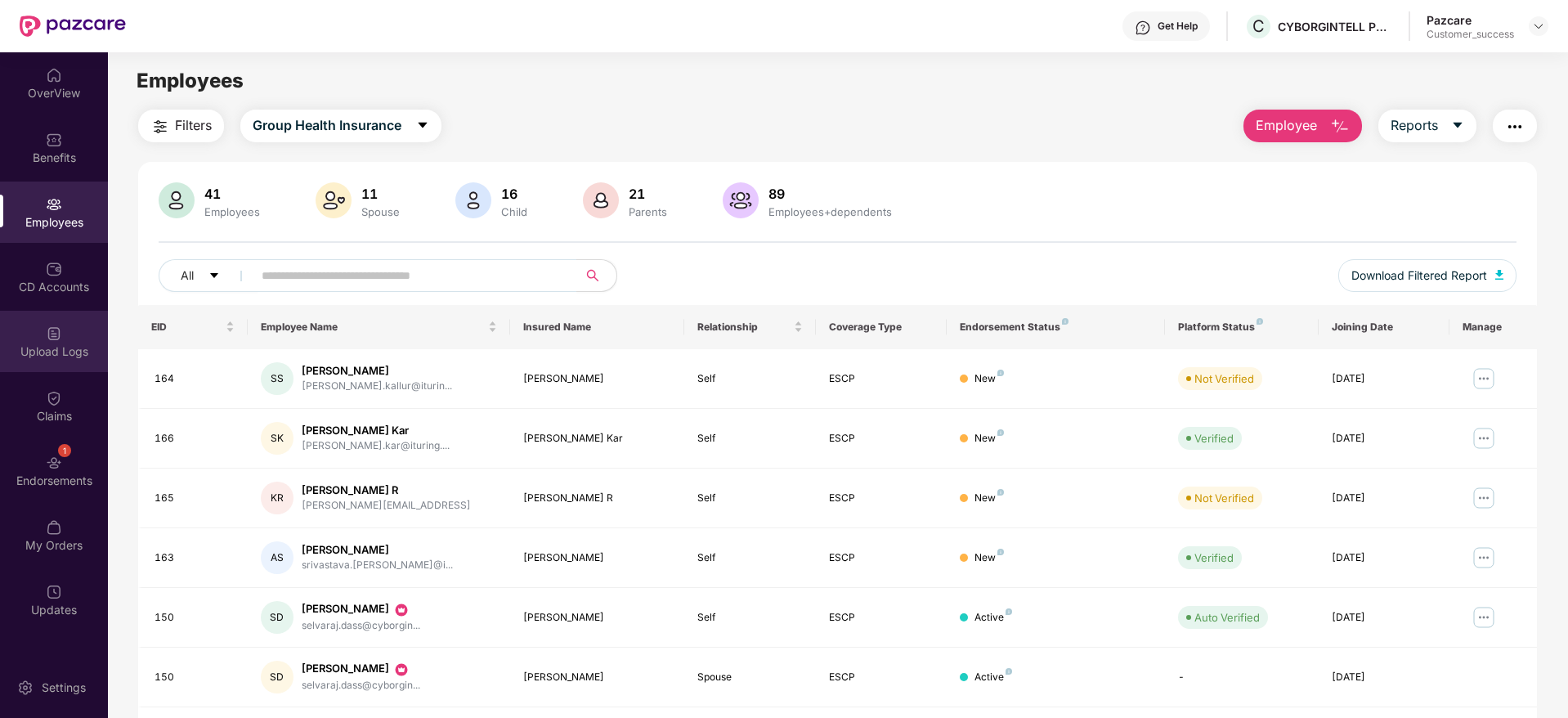
click at [75, 359] on div "Upload Logs" at bounding box center [53, 341] width 108 height 62
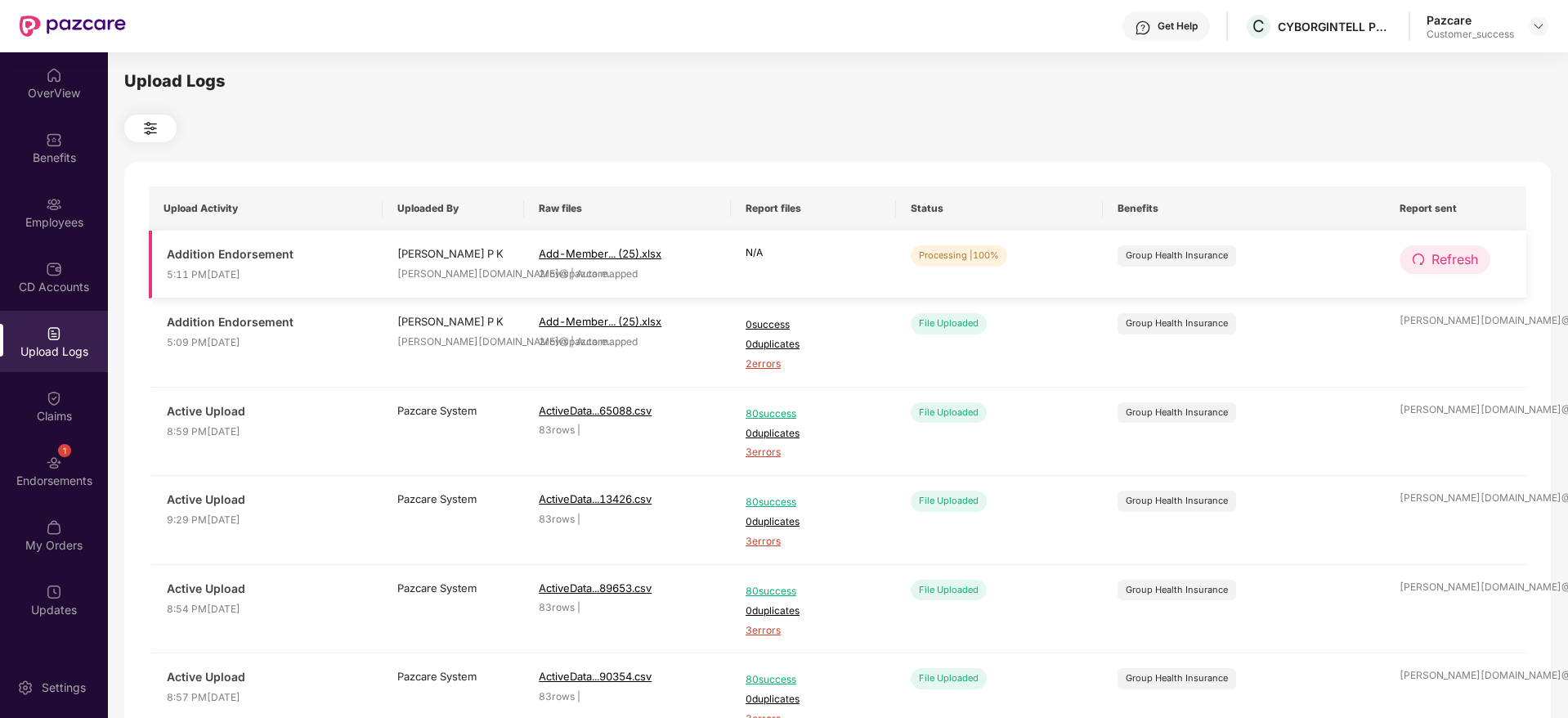
click at [1457, 260] on span "Refresh" at bounding box center [1455, 259] width 47 height 21
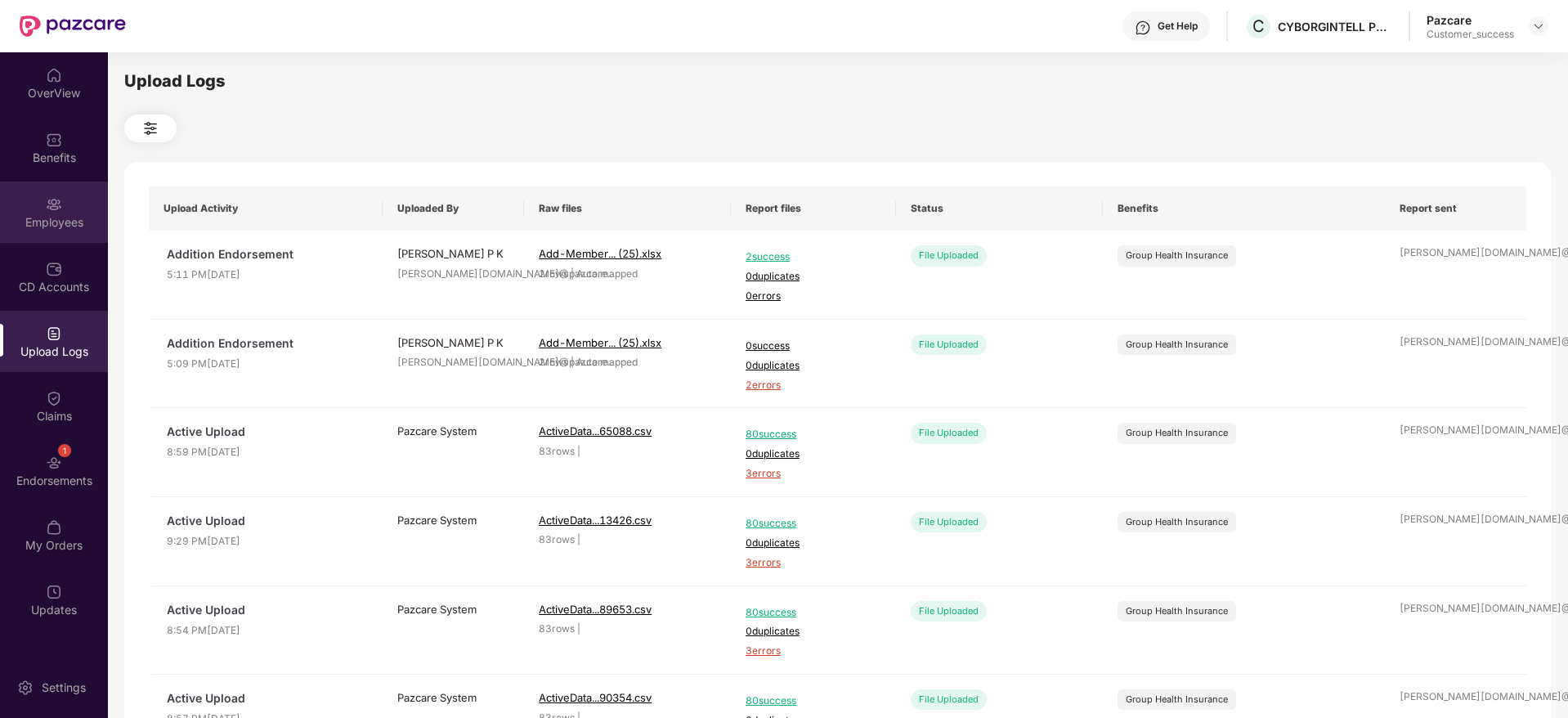
click at [52, 205] on img at bounding box center [54, 204] width 17 height 17
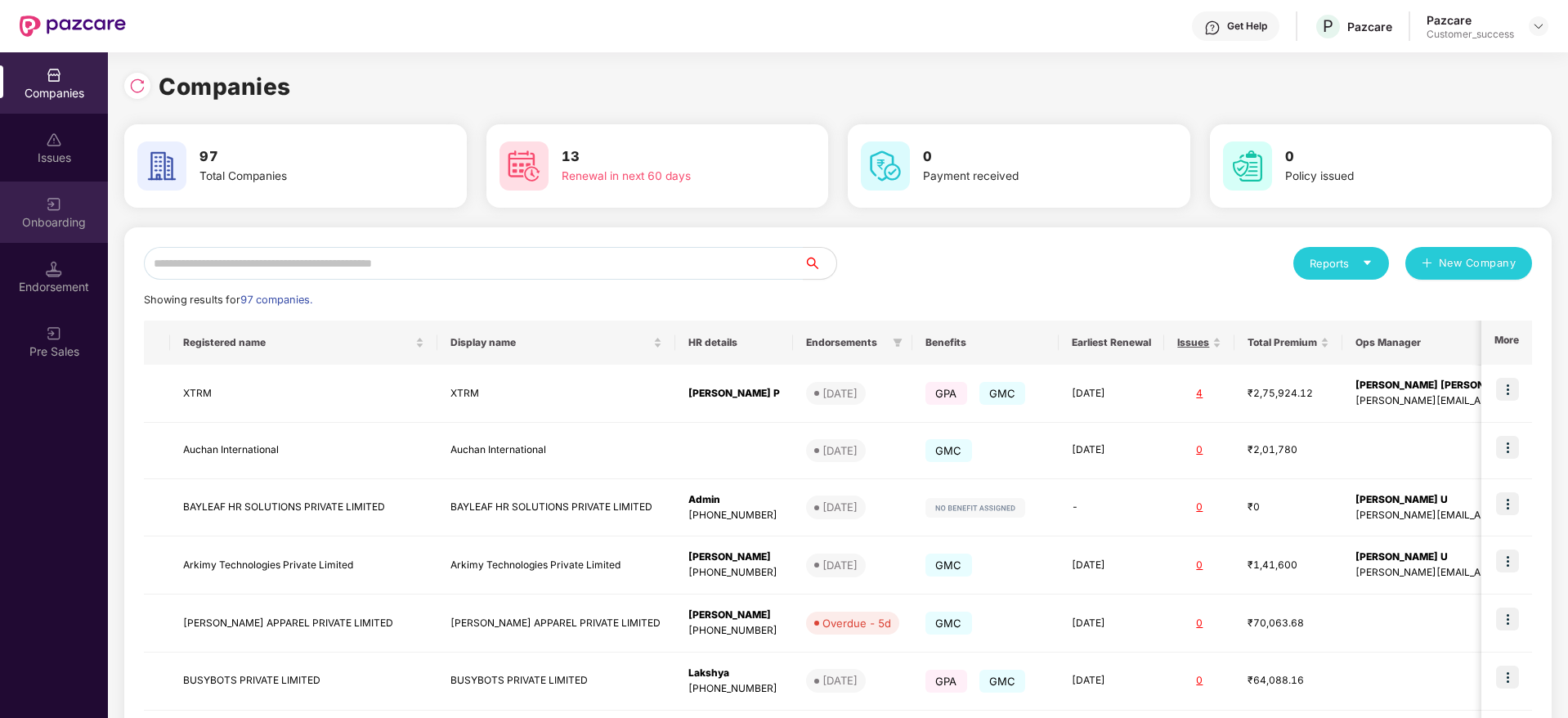
click at [39, 227] on div "Onboarding" at bounding box center [53, 223] width 108 height 17
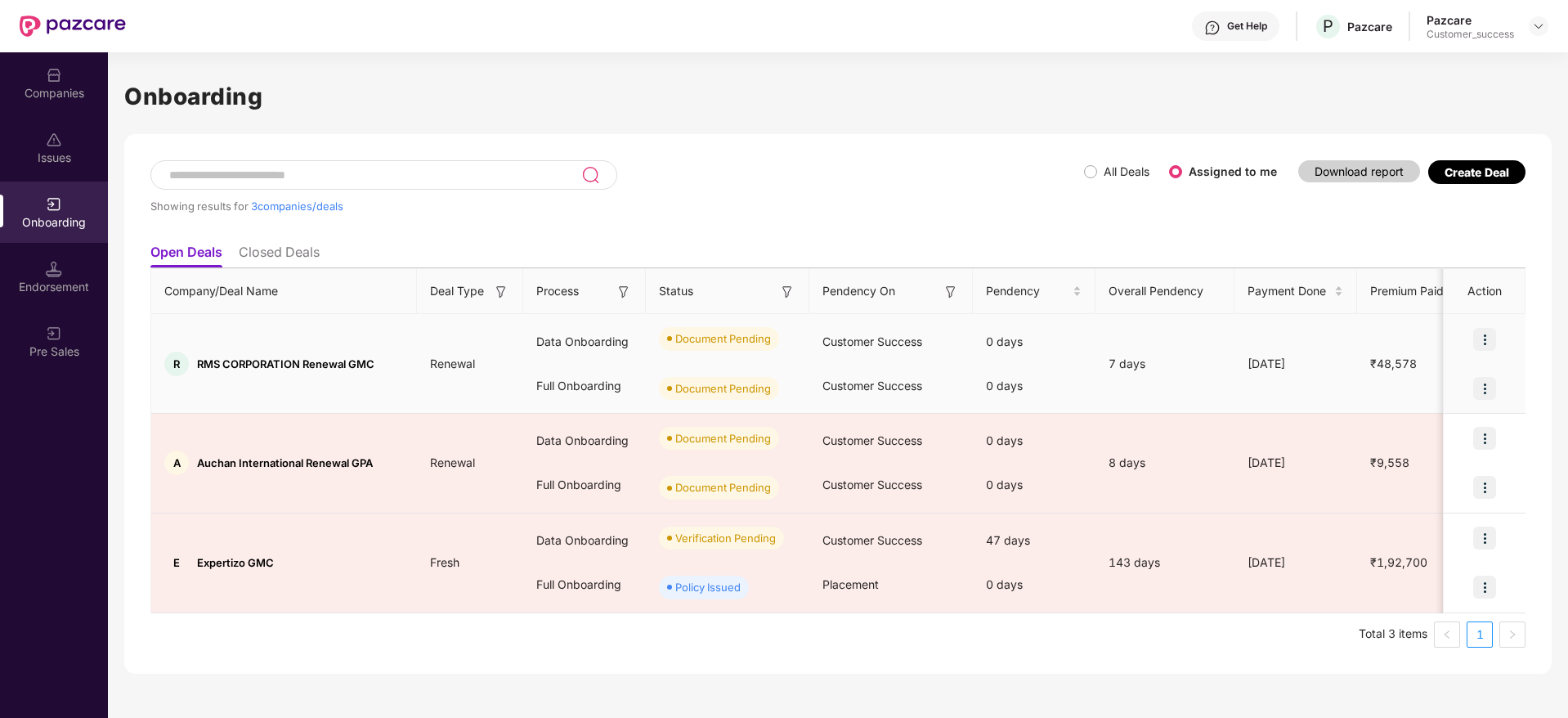
click at [1490, 341] on img at bounding box center [1484, 339] width 23 height 23
click at [1422, 387] on span "Upload Documents" at bounding box center [1409, 381] width 135 height 18
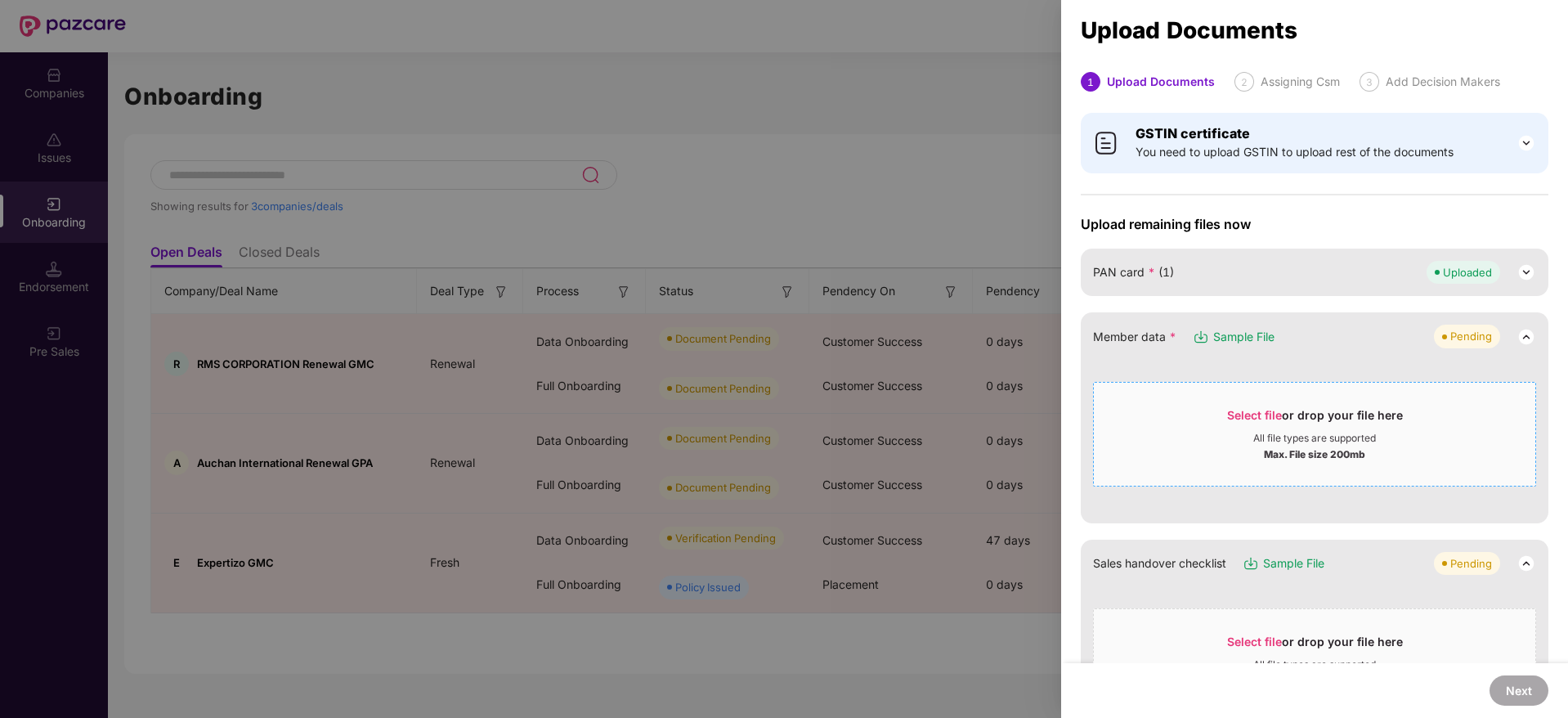
click at [1254, 404] on span "Select file or drop your file here All file types are supported Max. File size …" at bounding box center [1314, 434] width 441 height 78
